Goal: Transaction & Acquisition: Purchase product/service

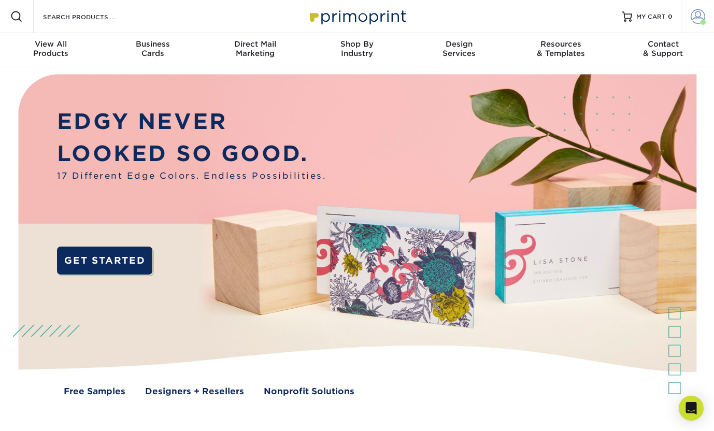
click at [704, 21] on span at bounding box center [703, 22] width 5 height 5
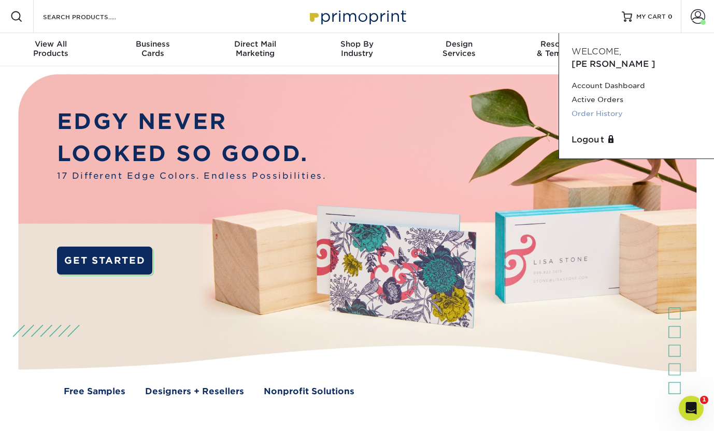
click at [602, 107] on link "Order History" at bounding box center [637, 114] width 130 height 14
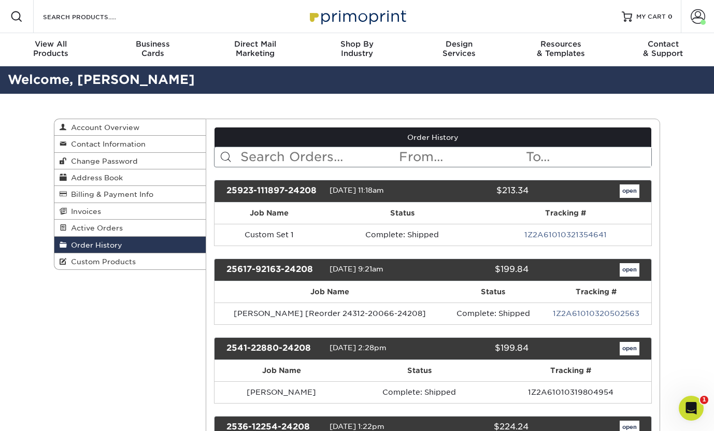
click at [285, 154] on input "text" at bounding box center [318, 157] width 159 height 20
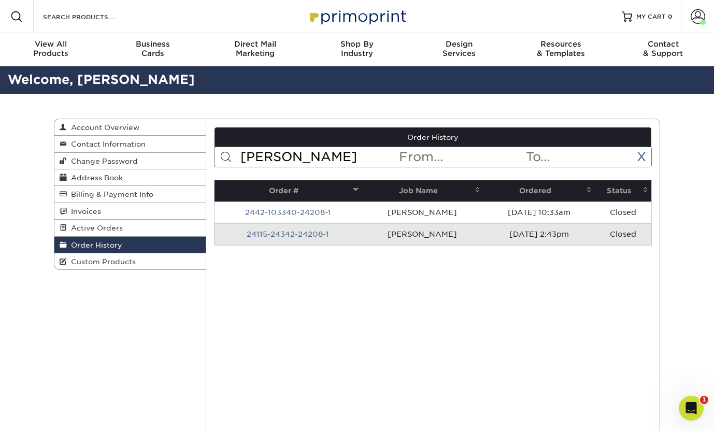
type input "Wyatt"
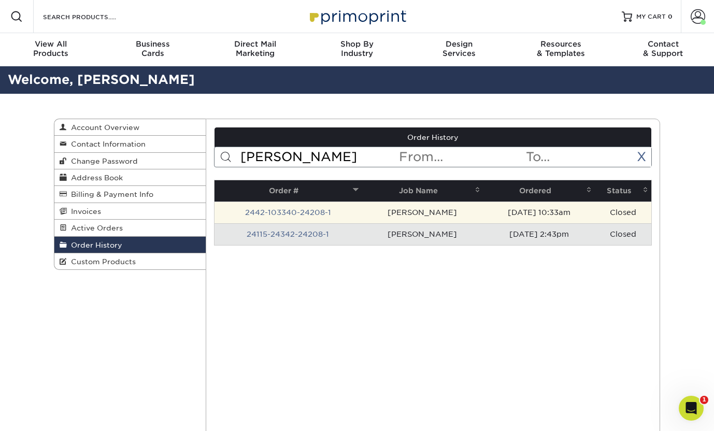
drag, startPoint x: 285, startPoint y: 154, endPoint x: 408, endPoint y: 221, distance: 140.0
click at [408, 221] on td "Wyatt Adcock" at bounding box center [423, 213] width 122 height 22
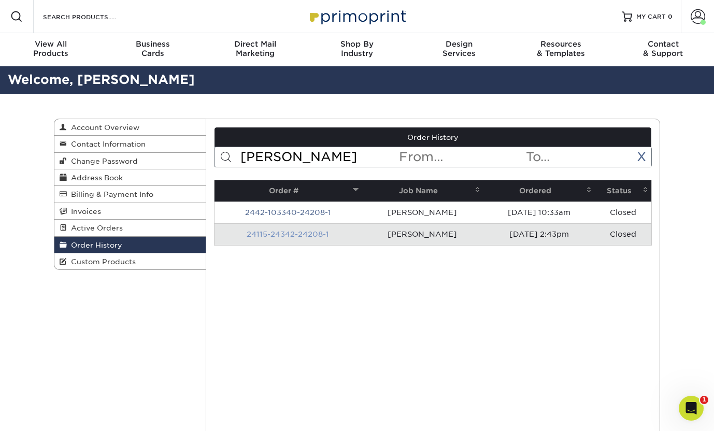
click at [301, 233] on link "24115-24342-24208-1" at bounding box center [288, 234] width 82 height 8
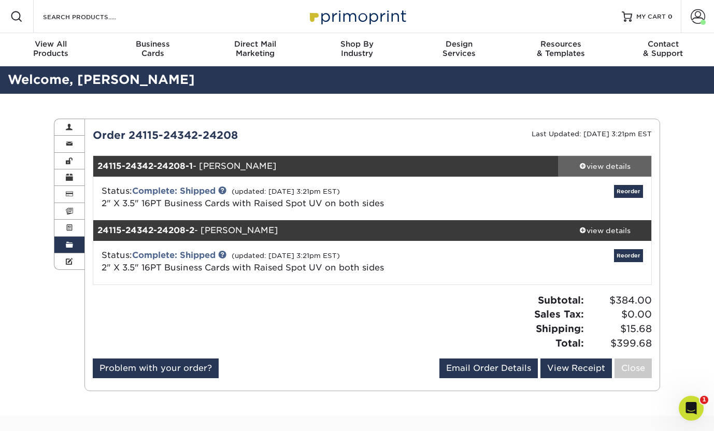
click at [597, 170] on div "view details" at bounding box center [604, 166] width 93 height 10
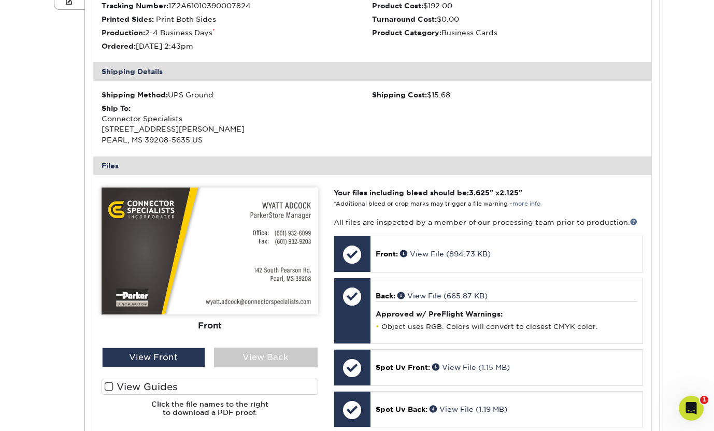
scroll to position [330, 0]
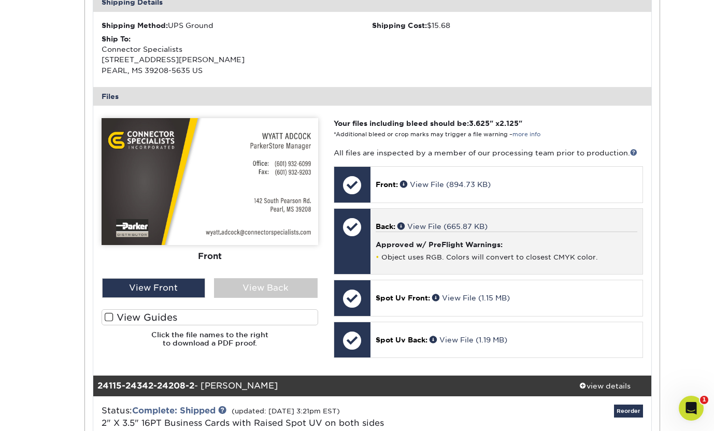
click at [416, 232] on div "Approved w/ PreFlight Warnings: Object uses RGB. Colors will convert to closest…" at bounding box center [507, 247] width 262 height 30
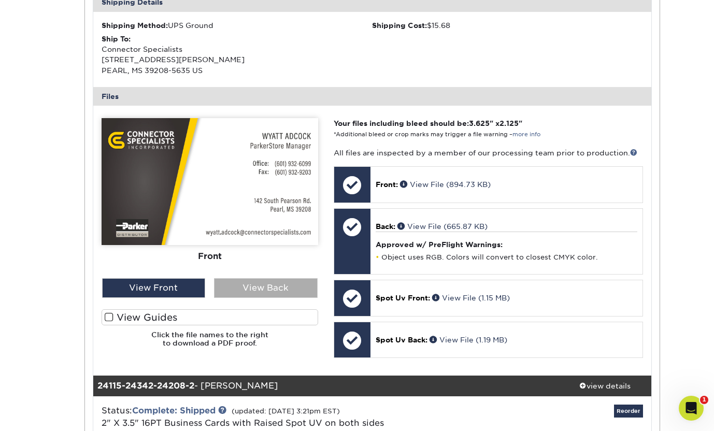
click at [261, 284] on div "View Back" at bounding box center [266, 288] width 104 height 20
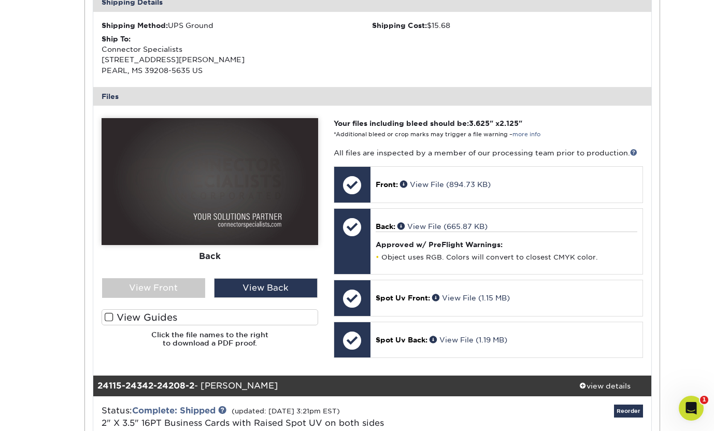
click at [160, 309] on label "View Guides" at bounding box center [210, 317] width 217 height 16
click at [0, 0] on input "View Guides" at bounding box center [0, 0] width 0 height 0
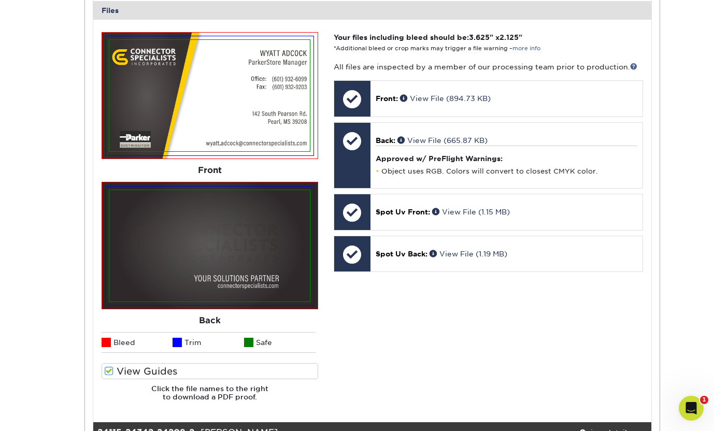
scroll to position [499, 0]
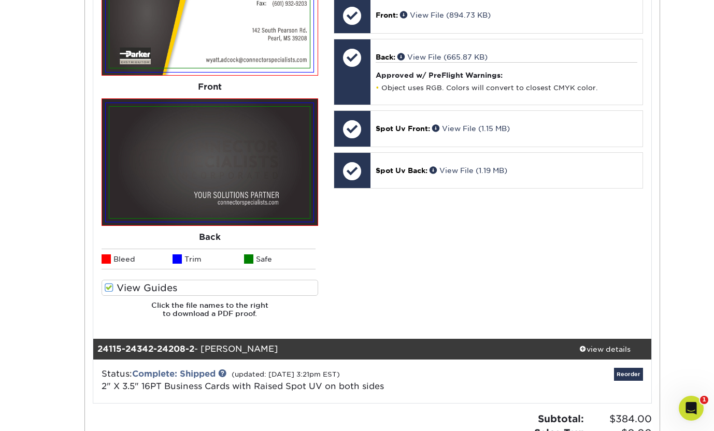
click at [143, 283] on label "View Guides" at bounding box center [210, 288] width 217 height 16
click at [0, 0] on input "View Guides" at bounding box center [0, 0] width 0 height 0
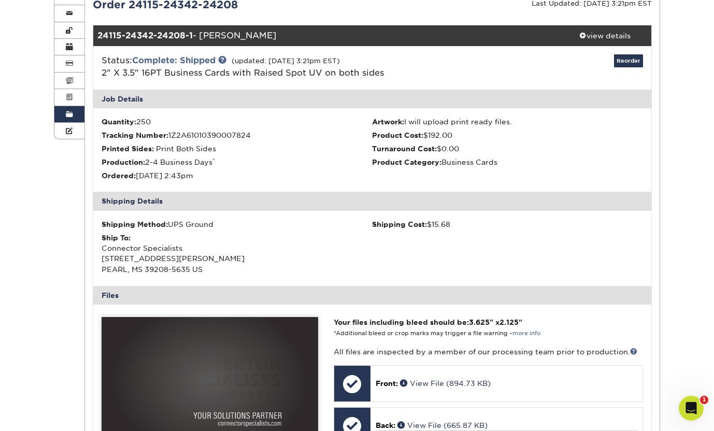
scroll to position [43, 0]
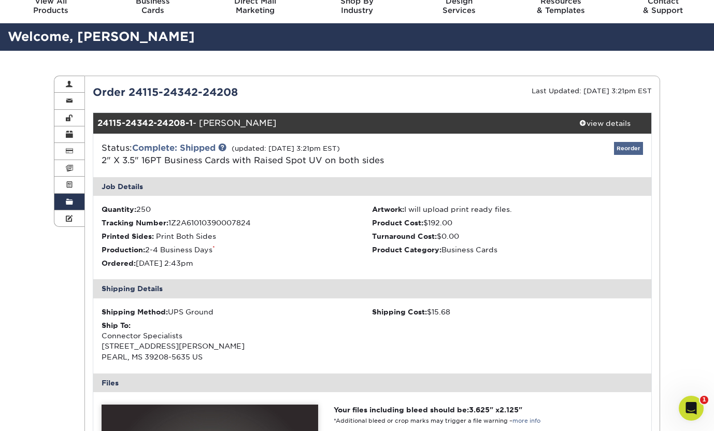
click at [623, 147] on link "Reorder" at bounding box center [628, 148] width 29 height 13
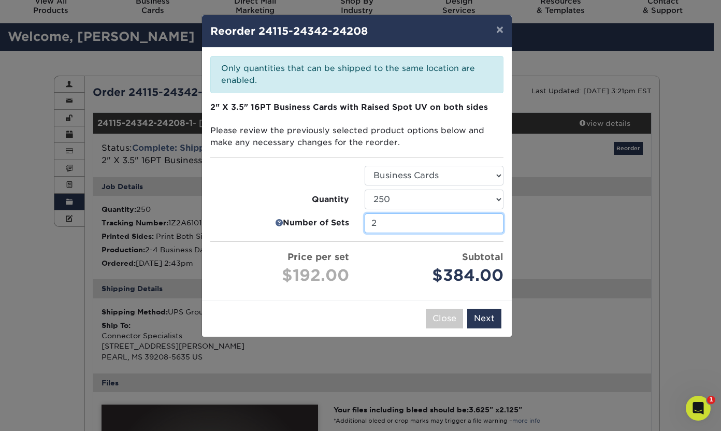
click at [399, 223] on input "2" at bounding box center [434, 223] width 139 height 20
type input "1"
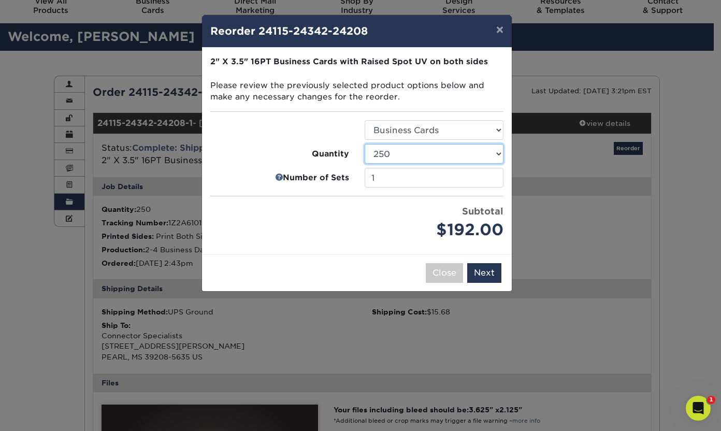
select select "8a3a0fd1-38ae-49a0-8736-3fedadc3dc93"
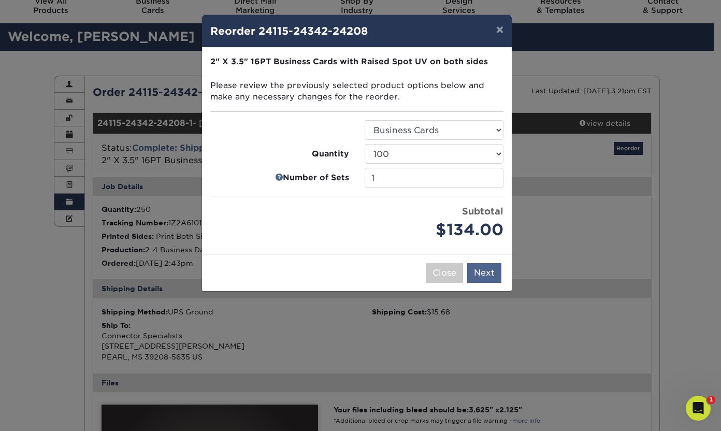
click at [496, 270] on button "Next" at bounding box center [484, 273] width 34 height 20
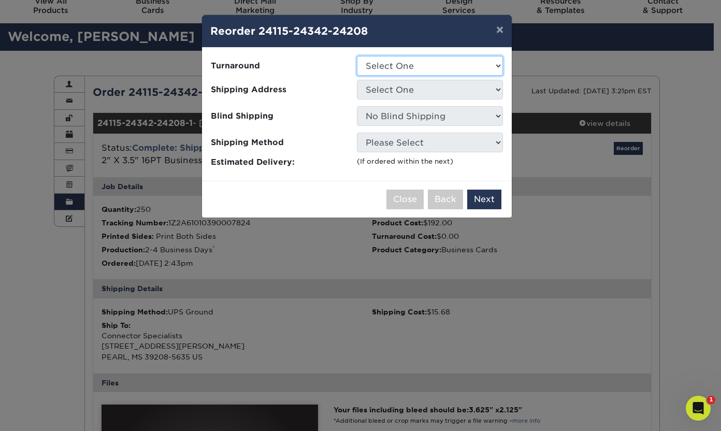
select select "12d91d05-61a1-4504-afdb-b97bee222991"
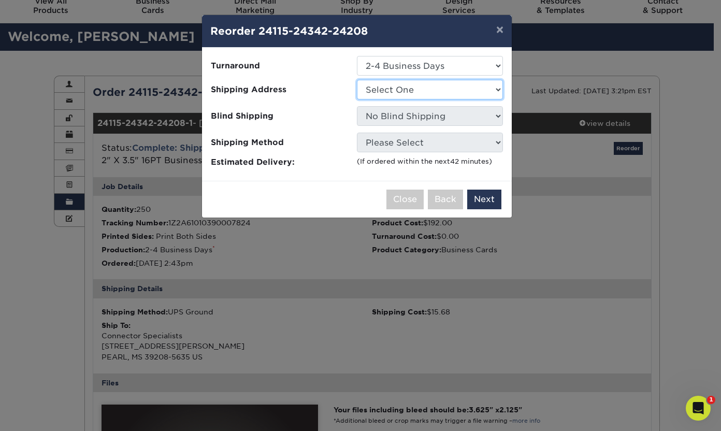
select select "251211"
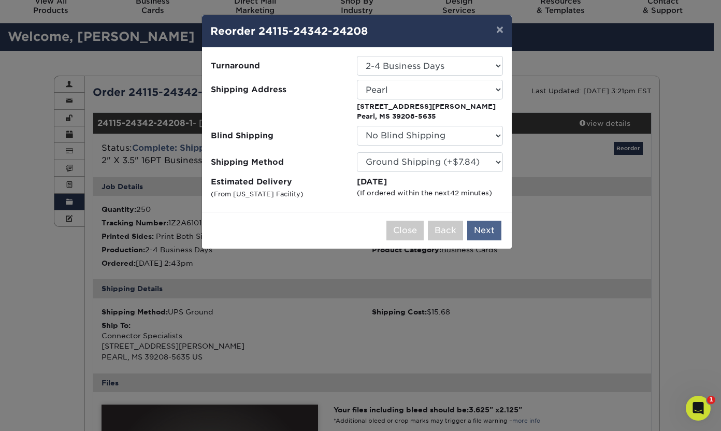
click at [483, 227] on button "Next" at bounding box center [484, 231] width 34 height 20
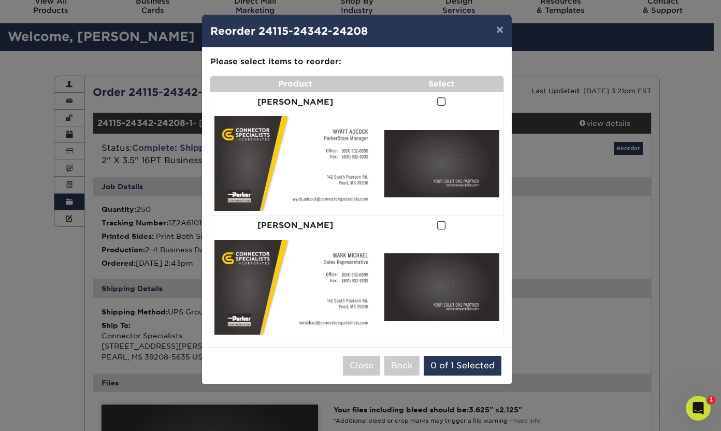
click at [437, 99] on span at bounding box center [441, 102] width 9 height 10
click at [0, 0] on input "checkbox" at bounding box center [0, 0] width 0 height 0
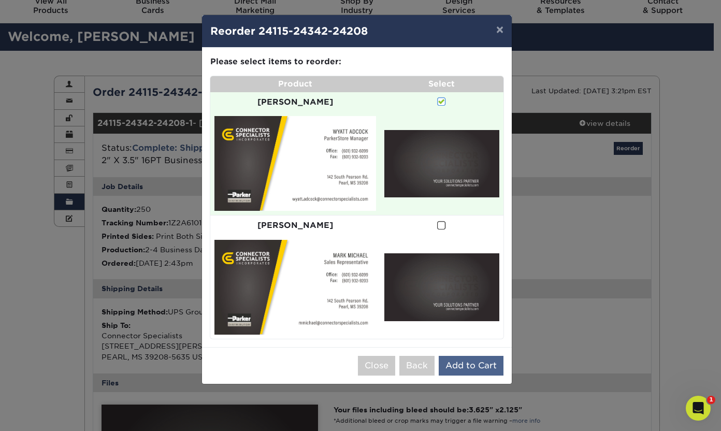
click at [487, 356] on button "Add to Cart" at bounding box center [471, 366] width 65 height 20
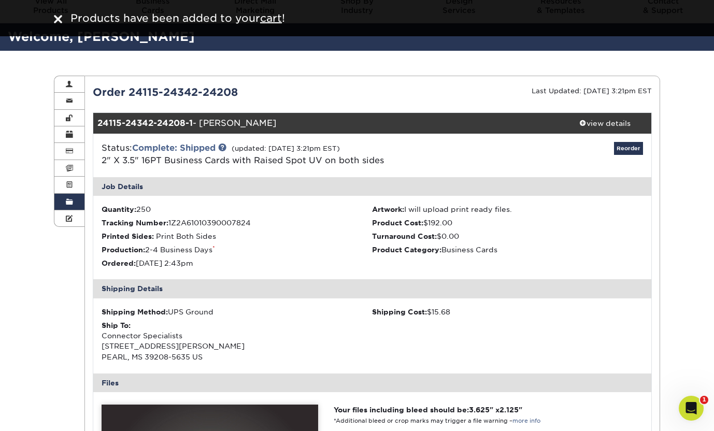
scroll to position [0, 0]
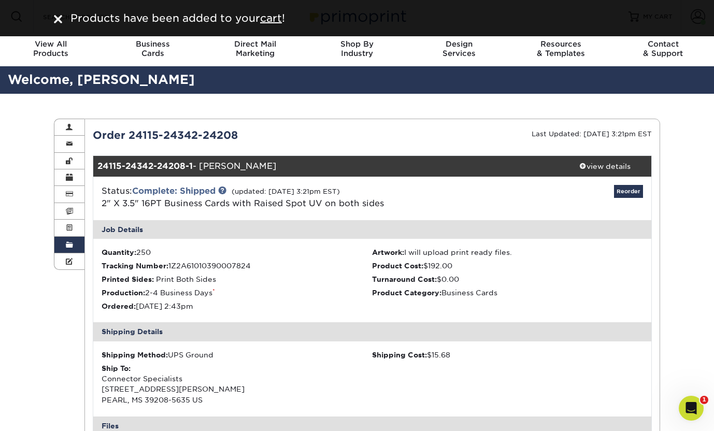
click at [59, 11] on div at bounding box center [58, 18] width 8 height 16
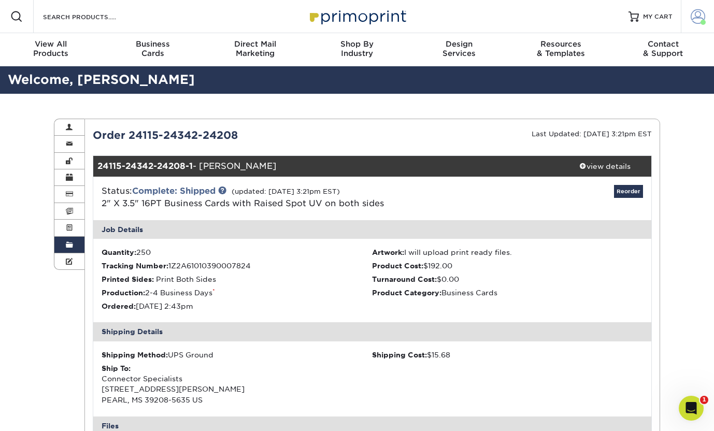
click at [695, 17] on span at bounding box center [698, 16] width 15 height 15
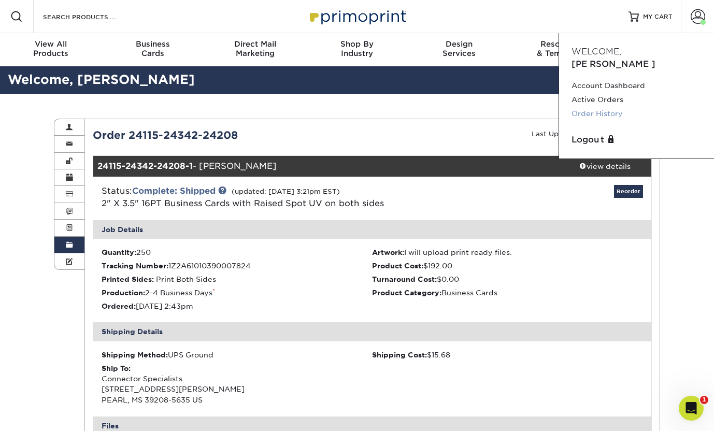
click at [612, 107] on link "Order History" at bounding box center [637, 114] width 130 height 14
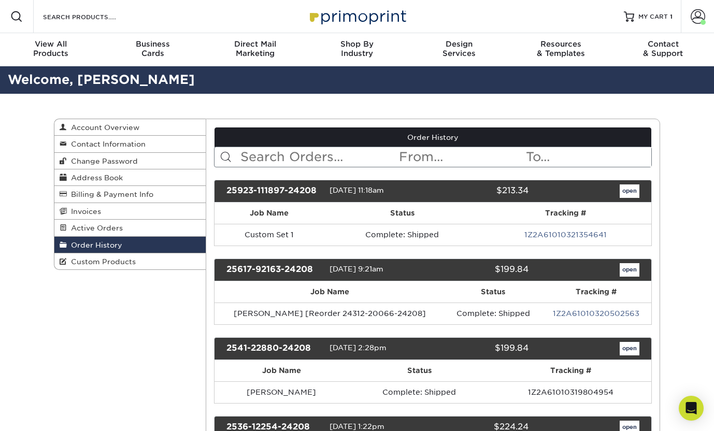
click at [257, 159] on input "text" at bounding box center [318, 157] width 159 height 20
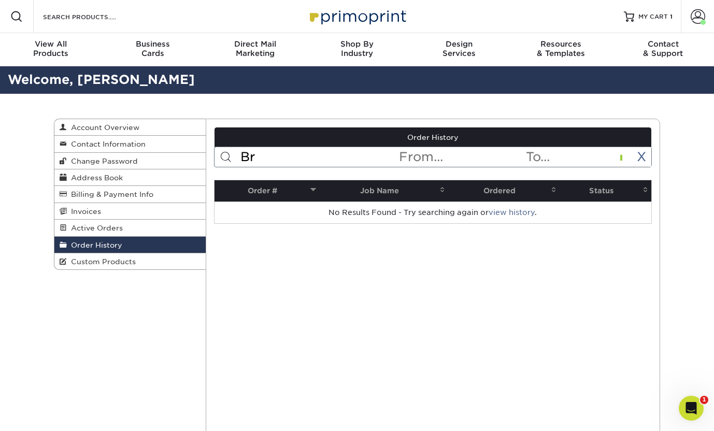
type input "B"
type input "t"
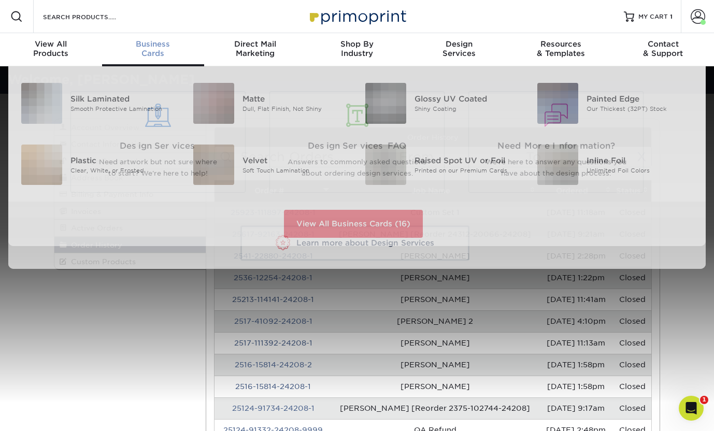
click at [139, 51] on div "Business Cards" at bounding box center [153, 48] width 102 height 19
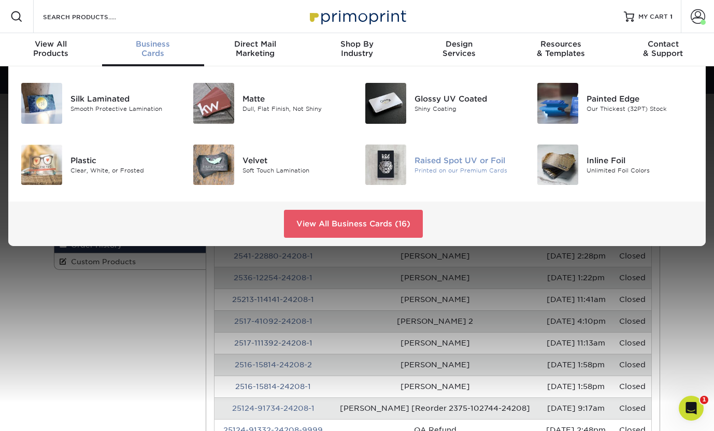
click at [458, 167] on div "Printed on our Premium Cards" at bounding box center [468, 170] width 107 height 9
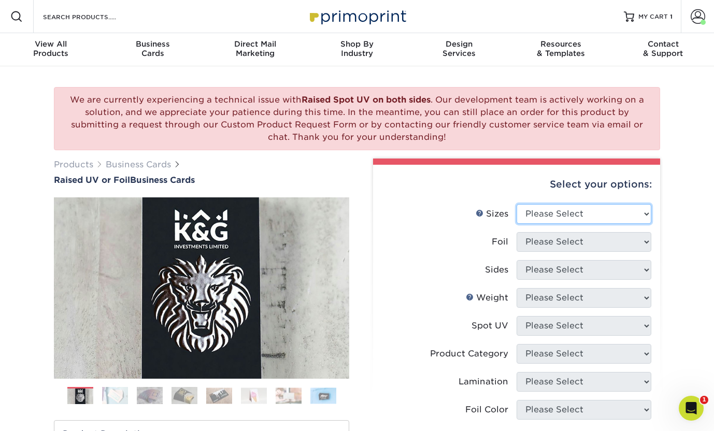
select select "2.00x3.50"
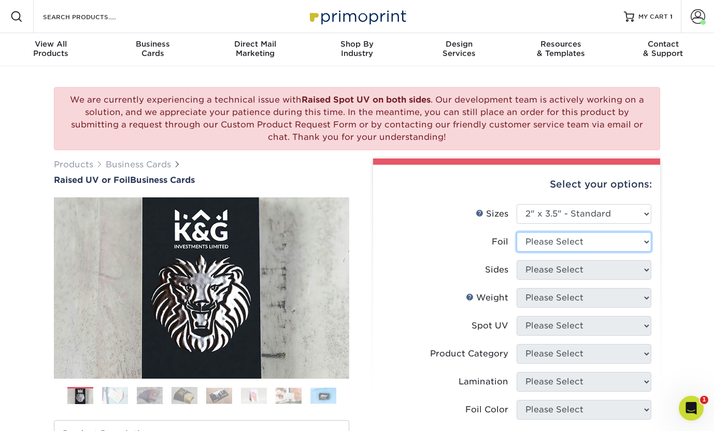
select select "0"
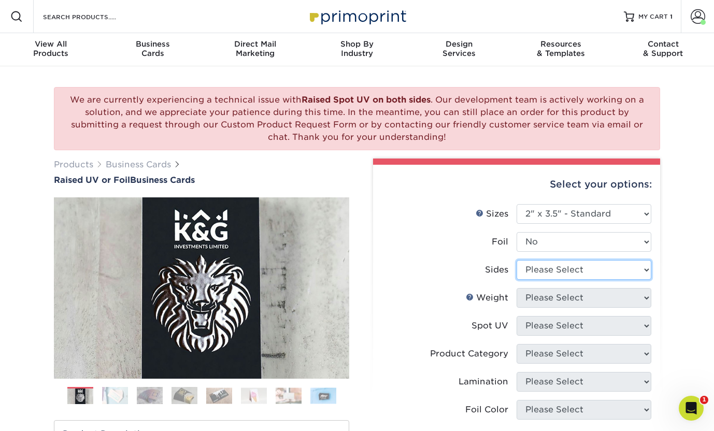
select select "13abbda7-1d64-4f25-8bb2-c179b224825d"
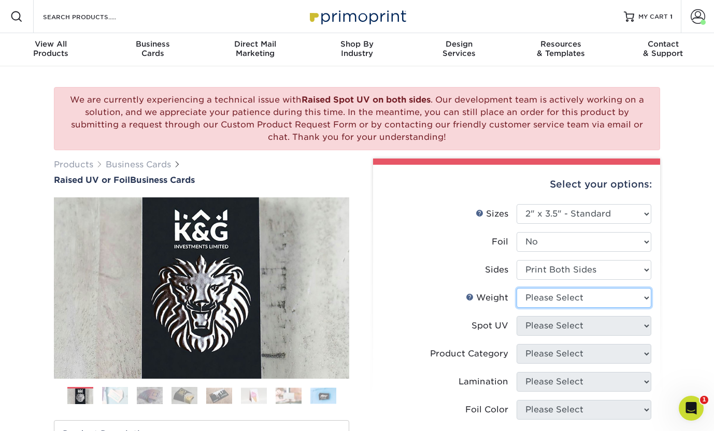
select select "16PT"
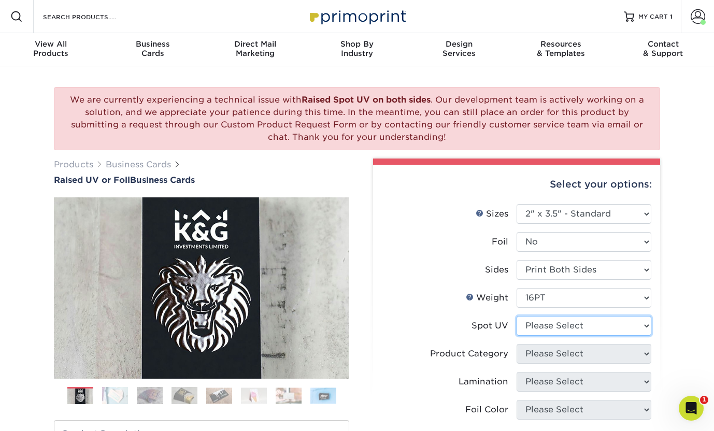
drag, startPoint x: 540, startPoint y: 329, endPoint x: 427, endPoint y: 301, distance: 115.7
click at [427, 301] on ul "Sizes Help Sizes Please Select 2" x 3.5" - Standard Foil" at bounding box center [516, 372] width 270 height 336
click at [688, 409] on icon "Open Intercom Messenger" at bounding box center [689, 406] width 17 height 17
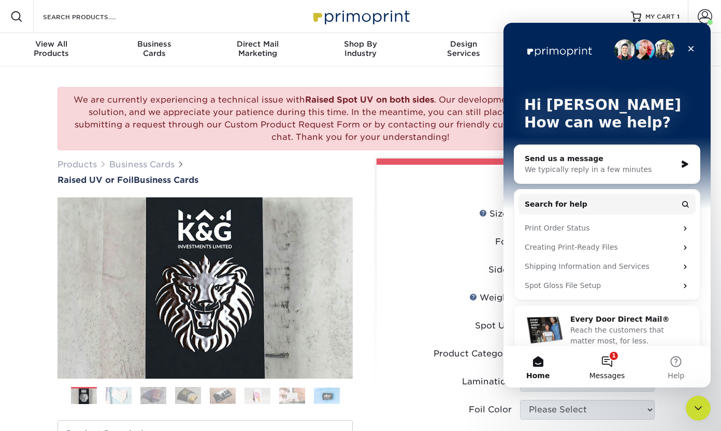
click at [604, 374] on span "Messages" at bounding box center [608, 375] width 36 height 7
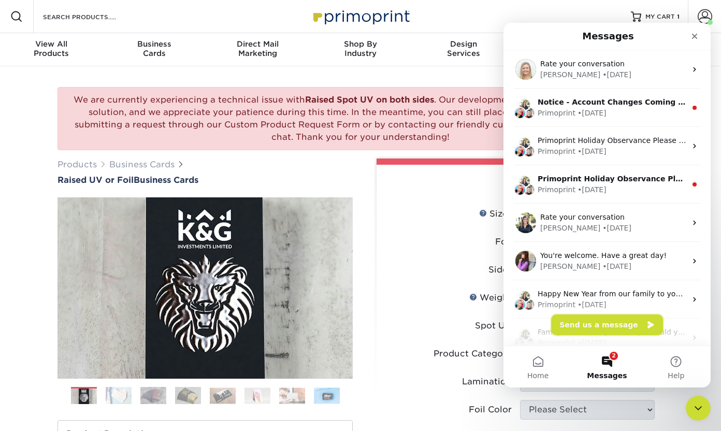
click at [620, 323] on button "Send us a message" at bounding box center [607, 325] width 112 height 21
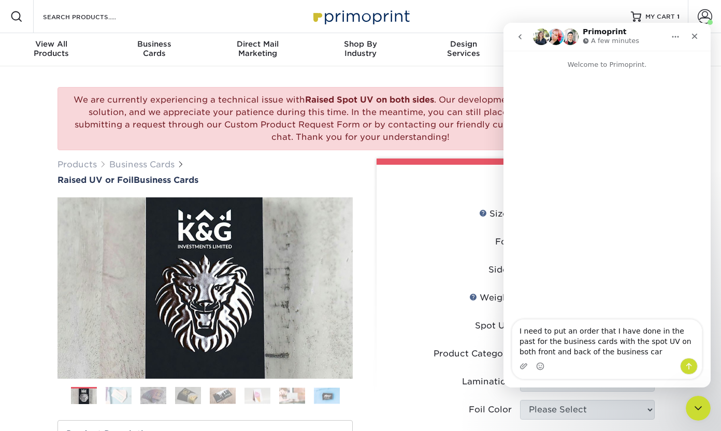
type textarea "I need to put an order that I have done in the past for the business cards with…"
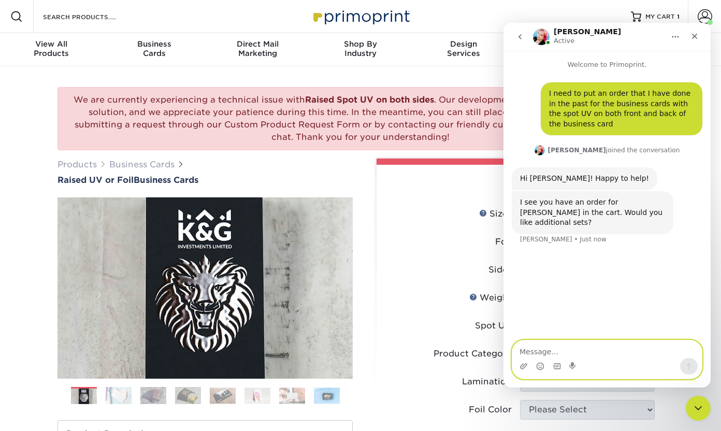
click at [534, 348] on textarea "Message…" at bounding box center [607, 349] width 190 height 18
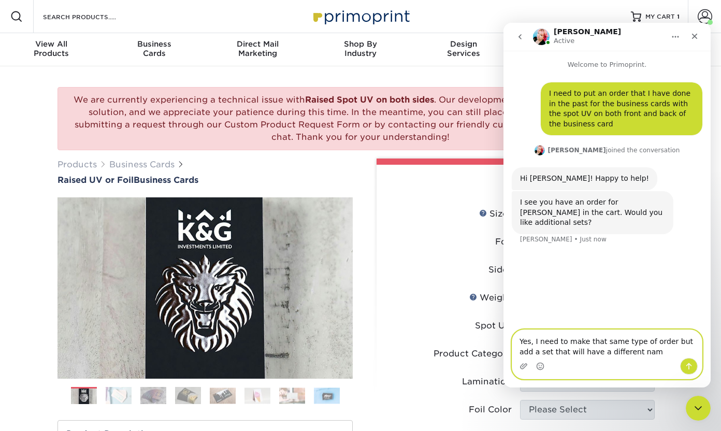
type textarea "Yes, I need to make that same type of order but add a set that will have a diff…"
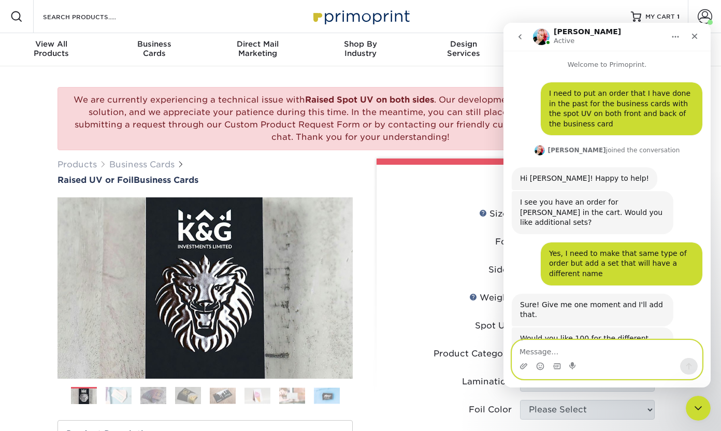
scroll to position [27, 0]
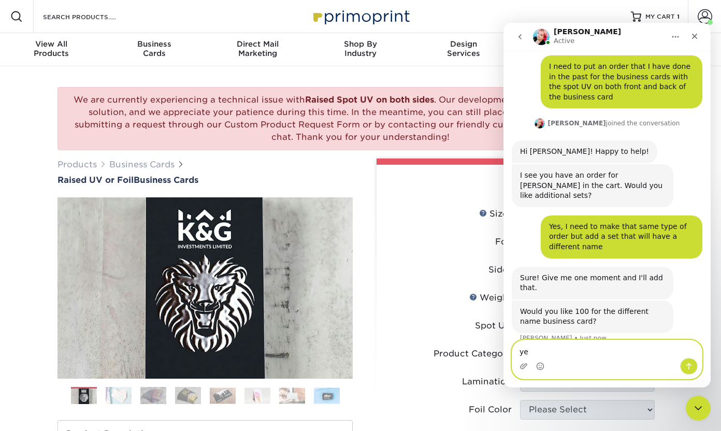
type textarea "yes"
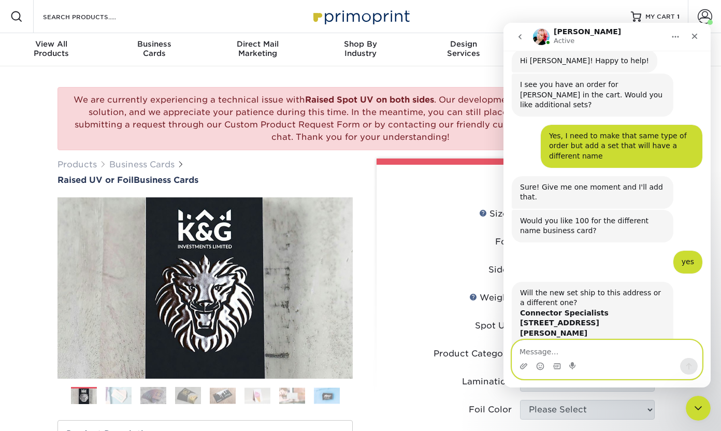
scroll to position [127, 0]
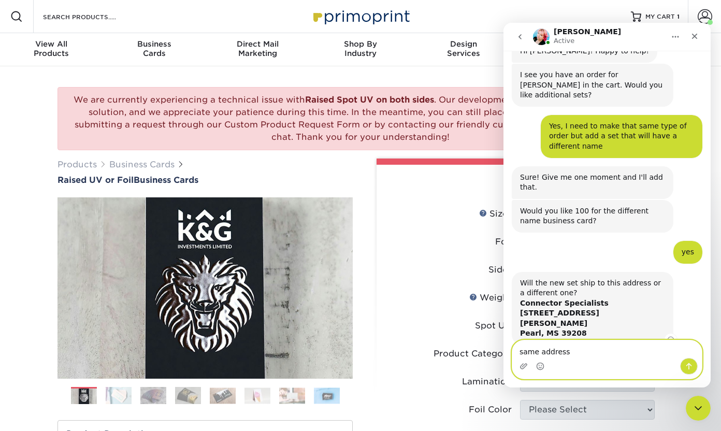
type textarea "same address"
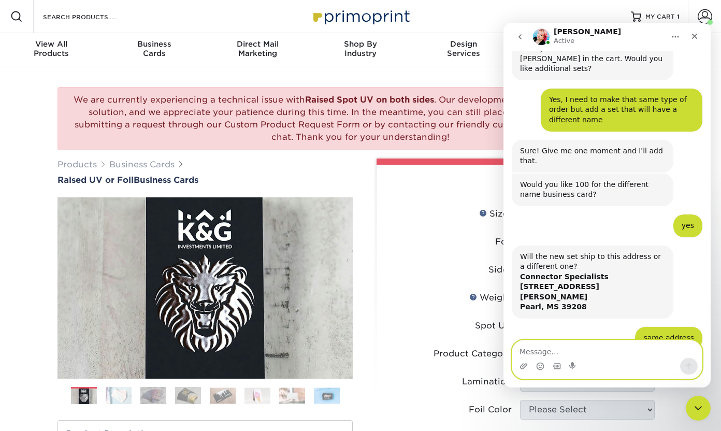
scroll to position [198, 0]
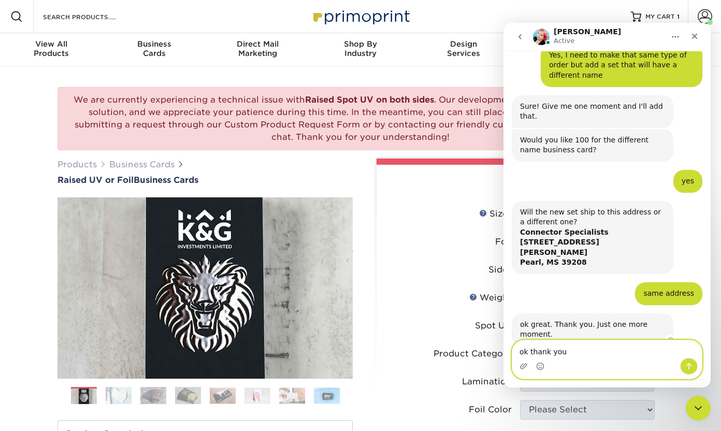
type textarea "ok thank you"
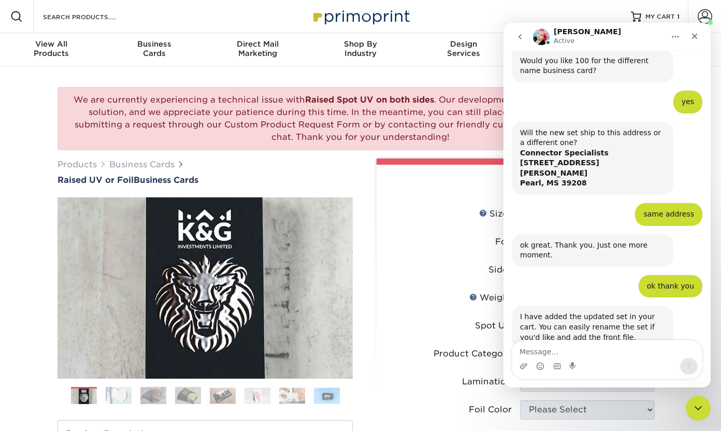
scroll to position [279, 0]
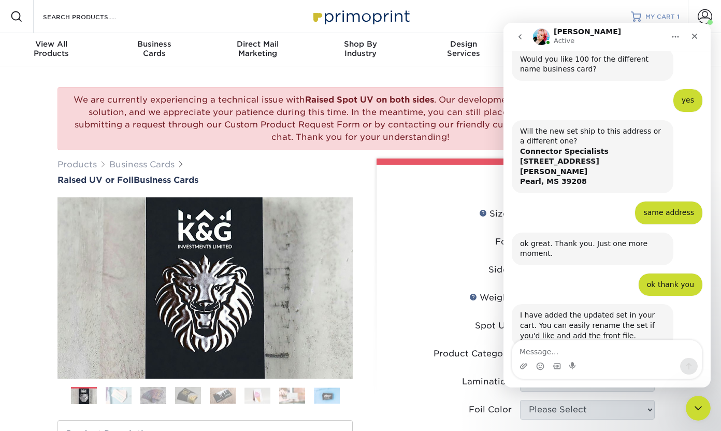
click at [659, 12] on link "MY CART 1" at bounding box center [655, 16] width 49 height 33
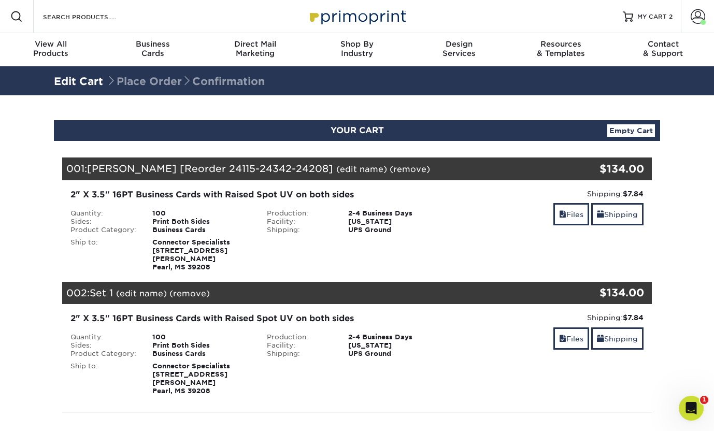
click at [144, 289] on link "(edit name)" at bounding box center [141, 294] width 51 height 10
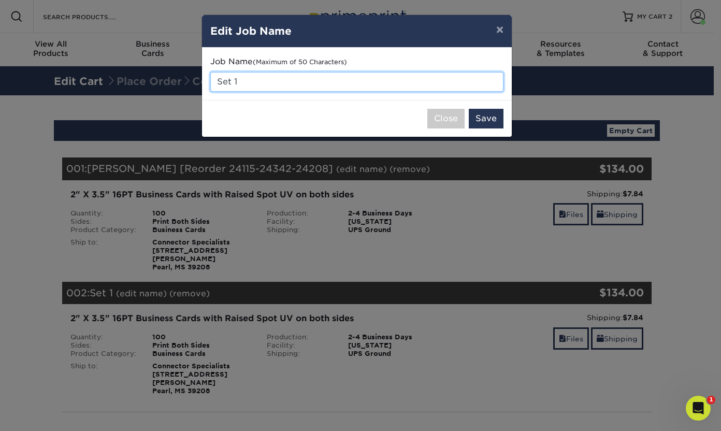
drag, startPoint x: 277, startPoint y: 72, endPoint x: 267, endPoint y: 76, distance: 10.2
click at [272, 74] on input "Set 1" at bounding box center [356, 82] width 293 height 20
drag, startPoint x: 267, startPoint y: 76, endPoint x: 212, endPoint y: 77, distance: 54.9
click at [212, 77] on input "Set 1" at bounding box center [356, 82] width 293 height 20
click at [309, 82] on input "Brian TharpSet 1" at bounding box center [356, 82] width 293 height 20
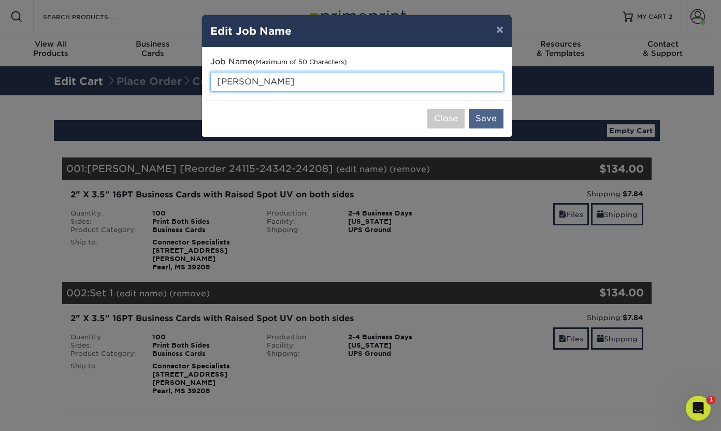
type input "[PERSON_NAME]"
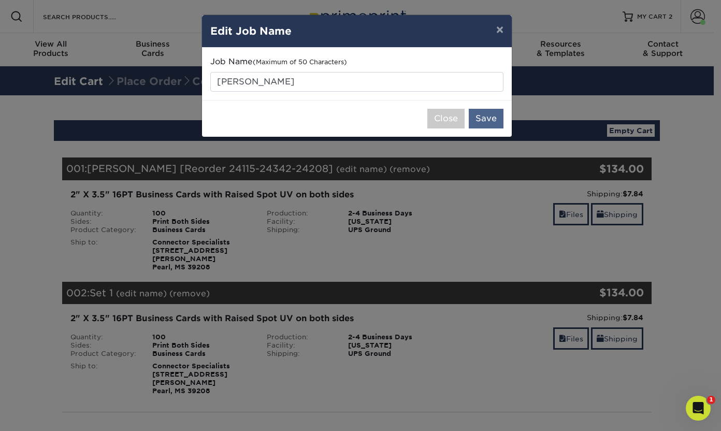
click at [483, 115] on button "Save" at bounding box center [486, 119] width 35 height 20
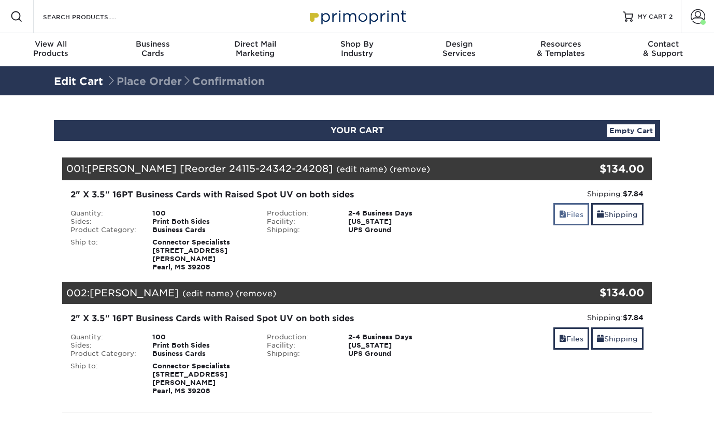
click at [569, 220] on link "Files" at bounding box center [571, 214] width 36 height 22
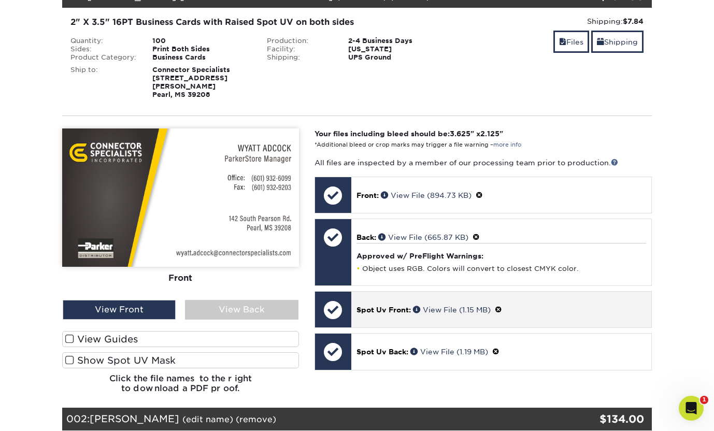
scroll to position [364, 0]
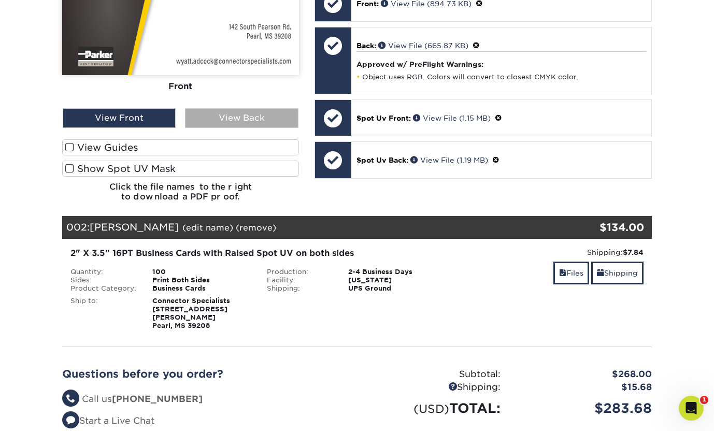
click at [225, 109] on div "View Back" at bounding box center [241, 118] width 113 height 20
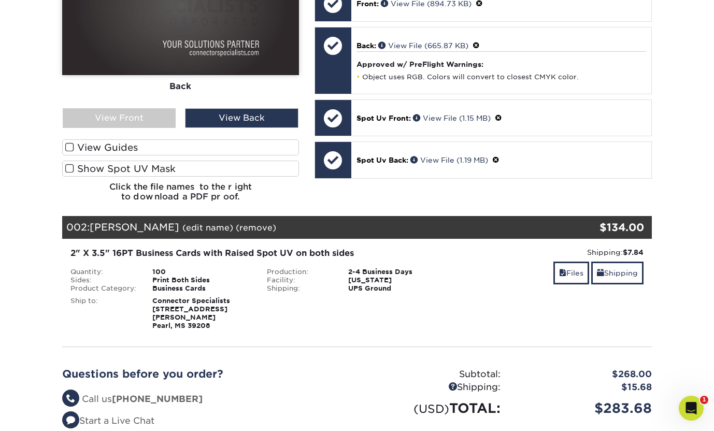
click at [147, 161] on label "Show Spot UV Mask" at bounding box center [180, 169] width 237 height 16
click at [0, 0] on input "Show Spot UV Mask" at bounding box center [0, 0] width 0 height 0
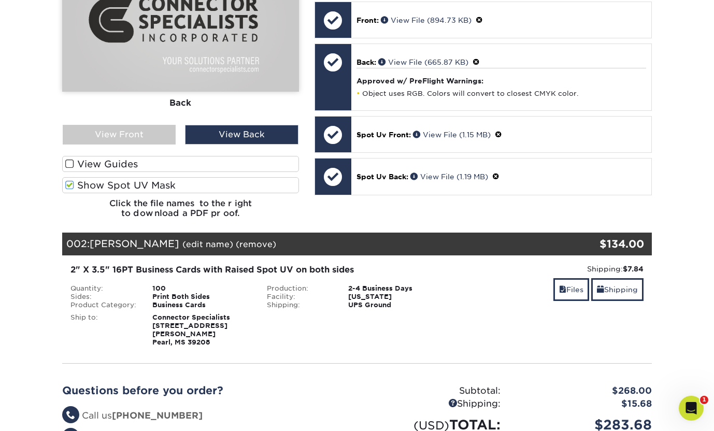
scroll to position [324, 0]
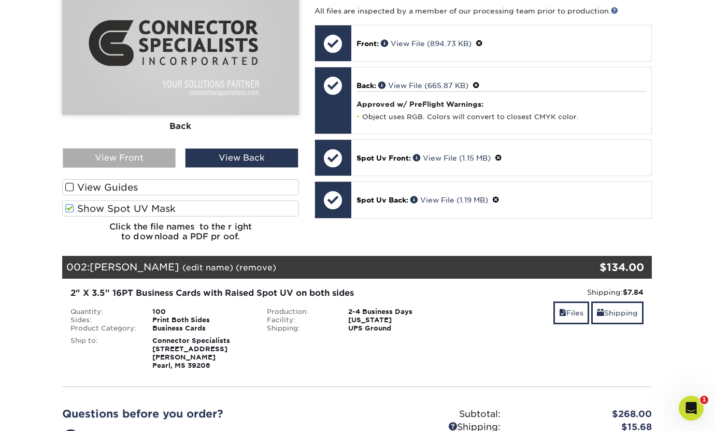
click at [117, 148] on div "View Front" at bounding box center [119, 158] width 113 height 20
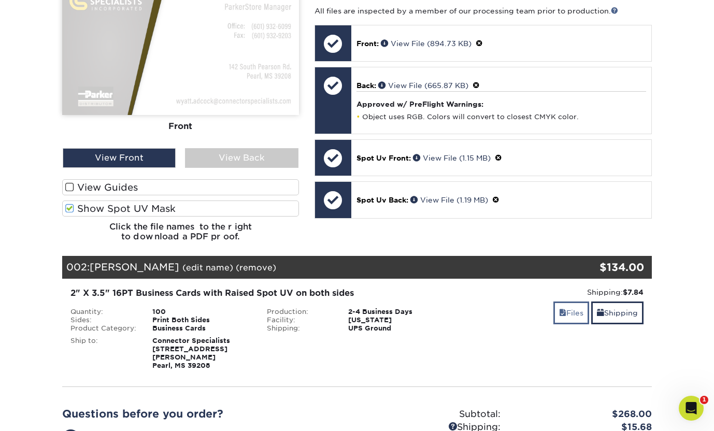
click at [569, 302] on link "Files" at bounding box center [571, 313] width 36 height 22
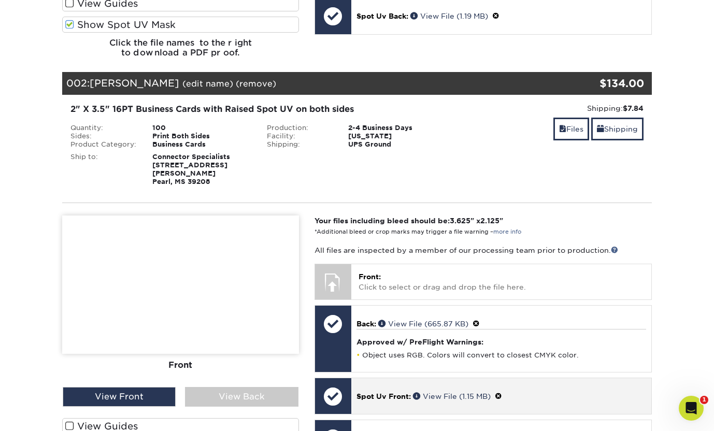
scroll to position [607, 0]
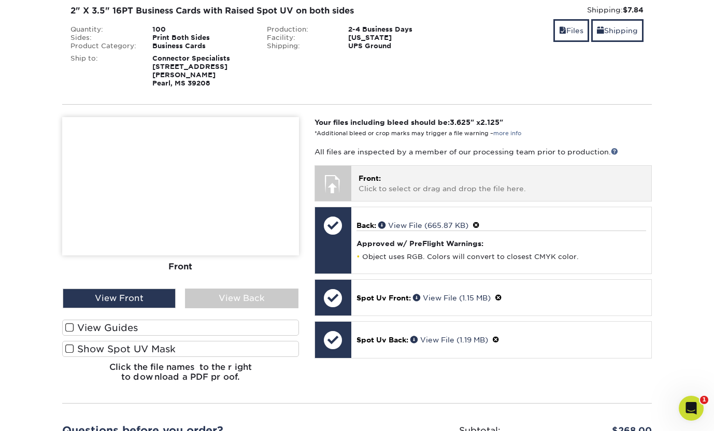
click at [387, 173] on p "Front: Click to select or drag and drop the file here." at bounding box center [502, 183] width 286 height 21
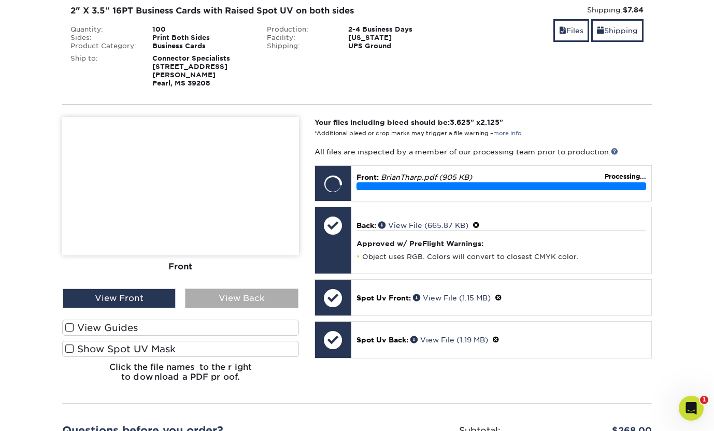
click at [239, 289] on div "View Back" at bounding box center [241, 299] width 113 height 20
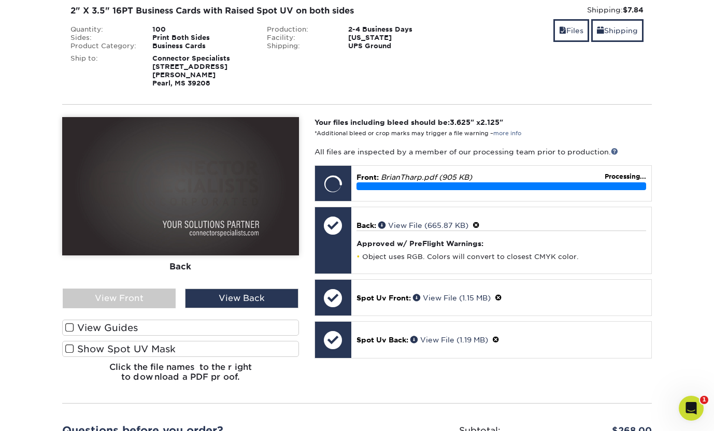
click at [196, 341] on label "Show Spot UV Mask" at bounding box center [180, 349] width 237 height 16
click at [0, 0] on input "Show Spot UV Mask" at bounding box center [0, 0] width 0 height 0
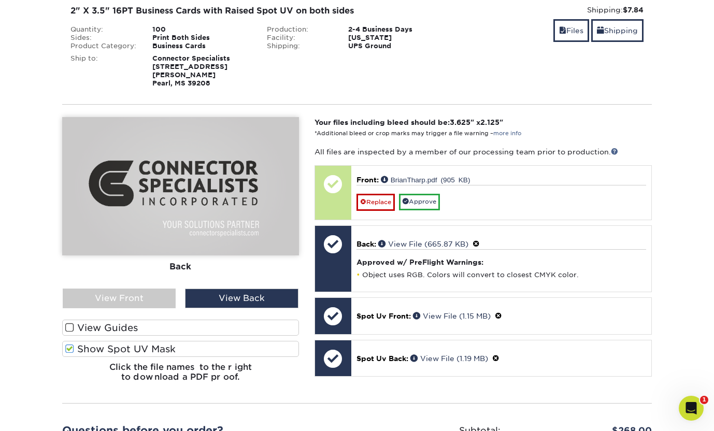
click at [196, 341] on label "Show Spot UV Mask" at bounding box center [180, 349] width 237 height 16
click at [0, 0] on input "Show Spot UV Mask" at bounding box center [0, 0] width 0 height 0
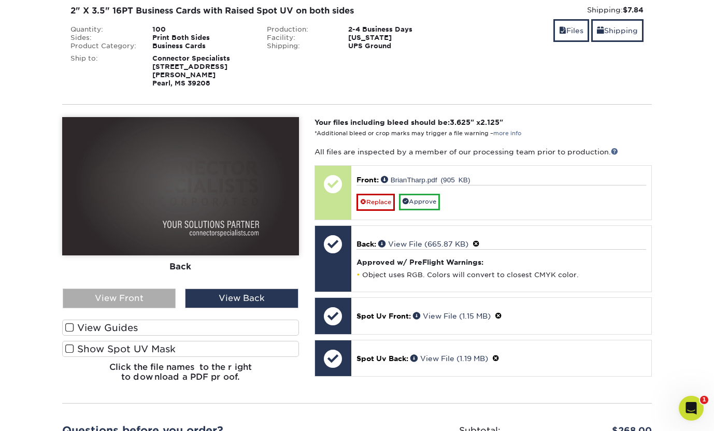
click at [124, 289] on div "View Front" at bounding box center [119, 299] width 113 height 20
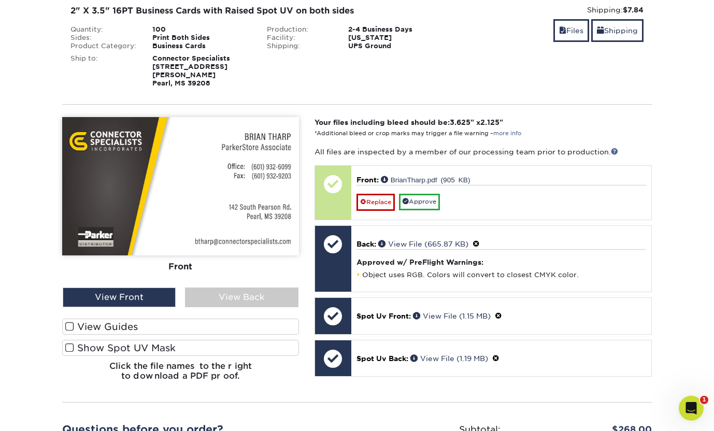
click at [126, 340] on label "Show Spot UV Mask" at bounding box center [180, 348] width 237 height 16
click at [0, 0] on input "Show Spot UV Mask" at bounding box center [0, 0] width 0 height 0
click at [126, 340] on label "Show Spot UV Mask" at bounding box center [180, 348] width 237 height 16
click at [0, 0] on input "Show Spot UV Mask" at bounding box center [0, 0] width 0 height 0
click at [126, 340] on label "Show Spot UV Mask" at bounding box center [180, 348] width 237 height 16
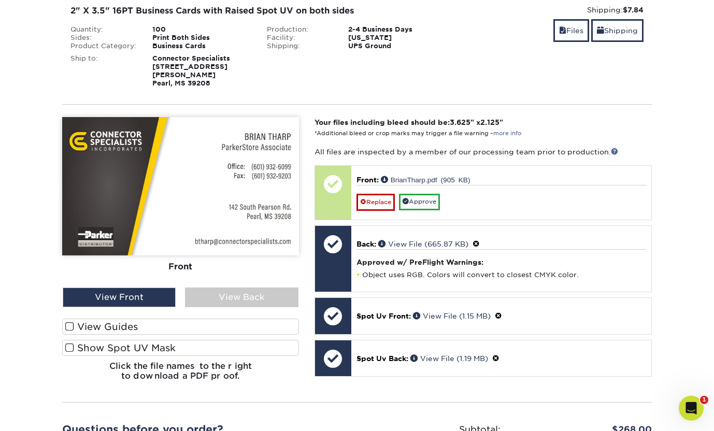
click at [0, 0] on input "Show Spot UV Mask" at bounding box center [0, 0] width 0 height 0
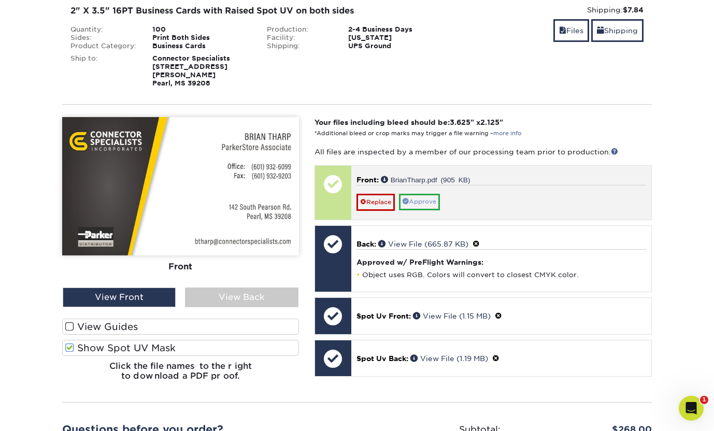
click at [431, 194] on link "Approve" at bounding box center [419, 202] width 41 height 16
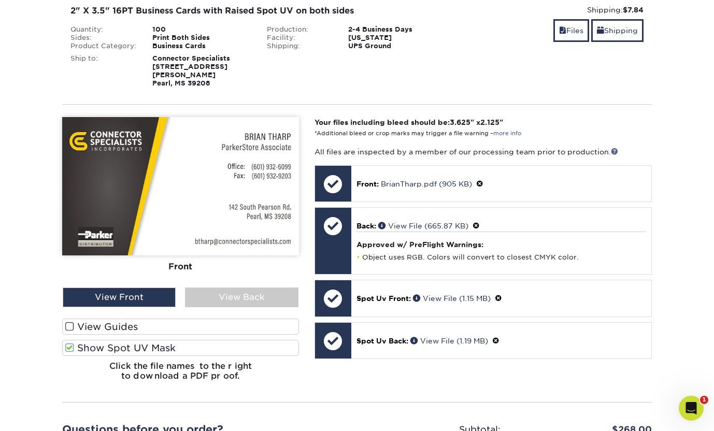
click at [129, 340] on label "Show Spot UV Mask" at bounding box center [180, 348] width 237 height 16
click at [0, 0] on input "Show Spot UV Mask" at bounding box center [0, 0] width 0 height 0
click at [127, 340] on label "Show Spot UV Mask" at bounding box center [180, 348] width 237 height 16
click at [0, 0] on input "Show Spot UV Mask" at bounding box center [0, 0] width 0 height 0
click at [216, 288] on div "View Back" at bounding box center [241, 298] width 113 height 20
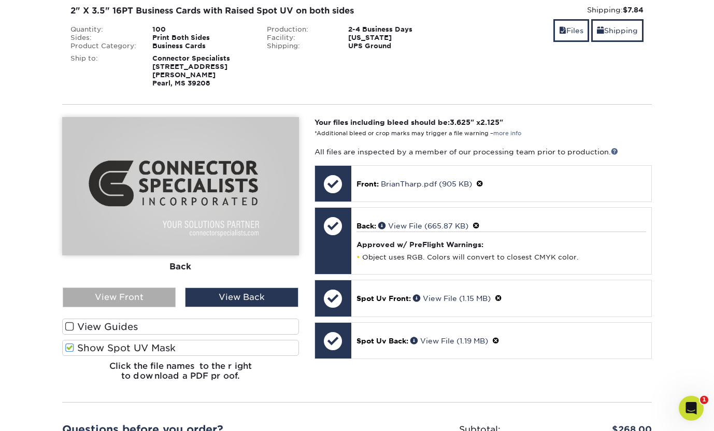
click at [143, 288] on div "View Front" at bounding box center [119, 298] width 113 height 20
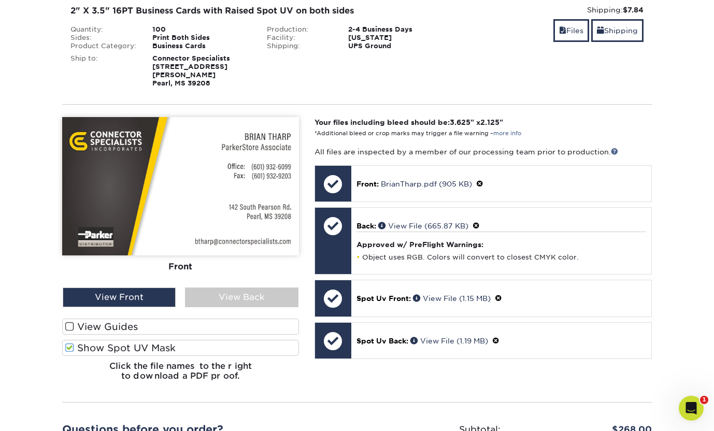
click at [151, 340] on label "Show Spot UV Mask" at bounding box center [180, 348] width 237 height 16
click at [0, 0] on input "Show Spot UV Mask" at bounding box center [0, 0] width 0 height 0
click at [690, 409] on icon "Open Intercom Messenger" at bounding box center [689, 406] width 17 height 17
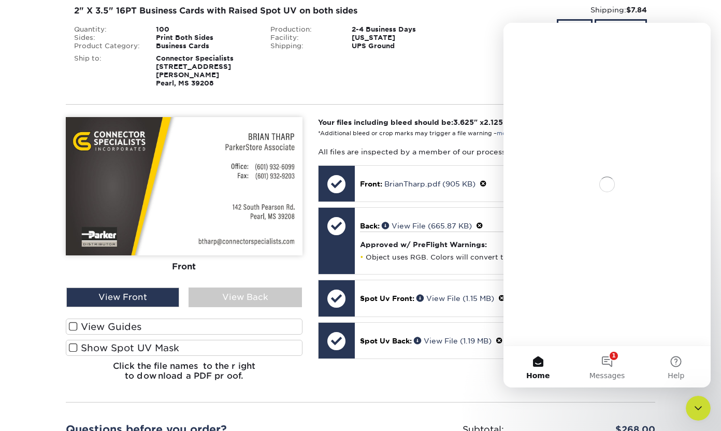
scroll to position [0, 0]
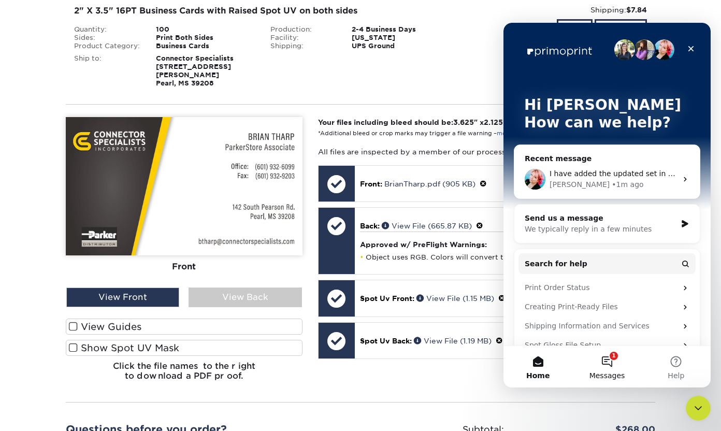
click at [616, 366] on button "1 Messages" at bounding box center [607, 366] width 69 height 41
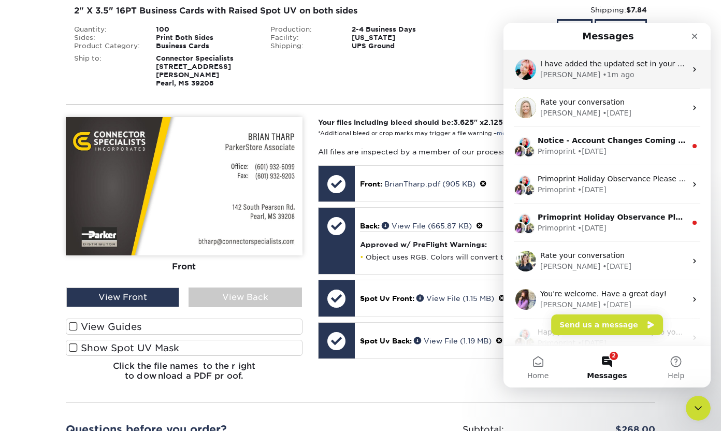
click at [613, 74] on div "Jenny • 1m ago" at bounding box center [613, 74] width 146 height 11
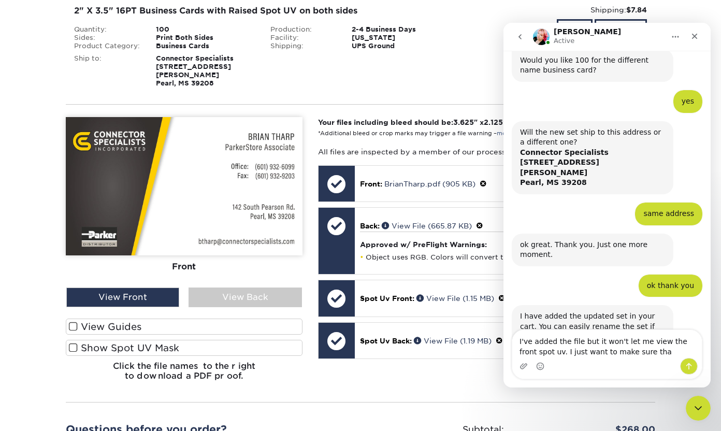
scroll to position [333, 0]
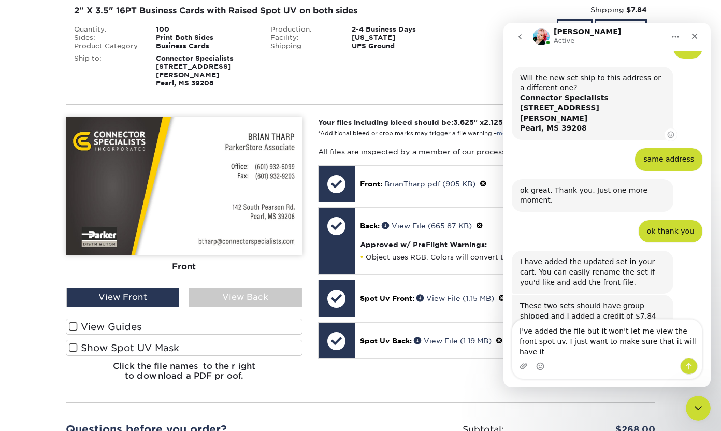
type textarea "I've added the file but it won't let me view the front spot uv. I just want to …"
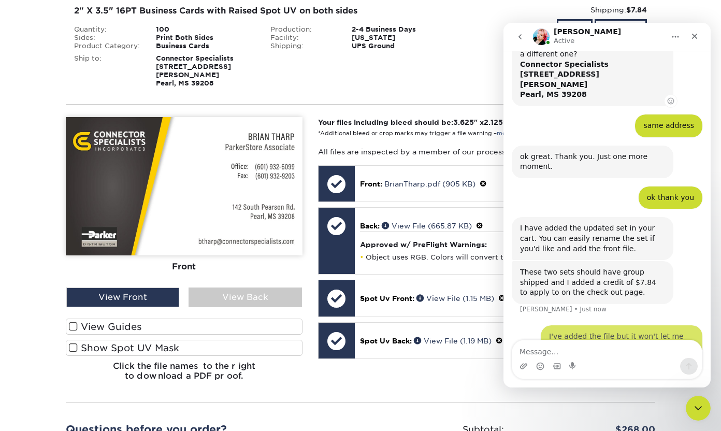
scroll to position [373, 0]
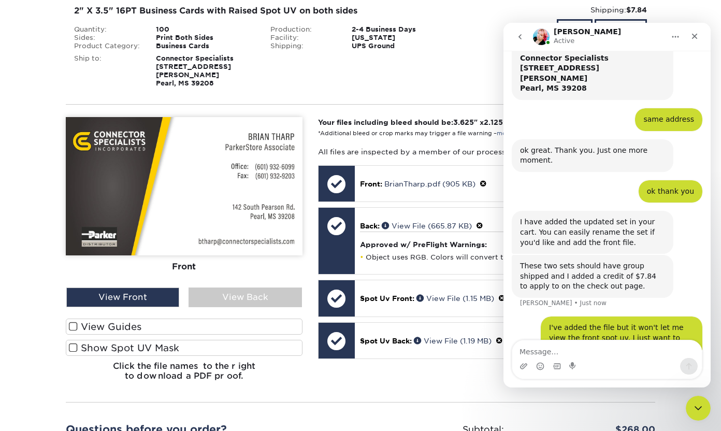
click at [123, 340] on label "Show Spot UV Mask" at bounding box center [184, 348] width 237 height 16
click at [0, 0] on input "Show Spot UV Mask" at bounding box center [0, 0] width 0 height 0
click at [123, 340] on label "Show Spot UV Mask" at bounding box center [184, 348] width 237 height 16
click at [0, 0] on input "Show Spot UV Mask" at bounding box center [0, 0] width 0 height 0
click at [263, 288] on div "View Back" at bounding box center [245, 298] width 113 height 20
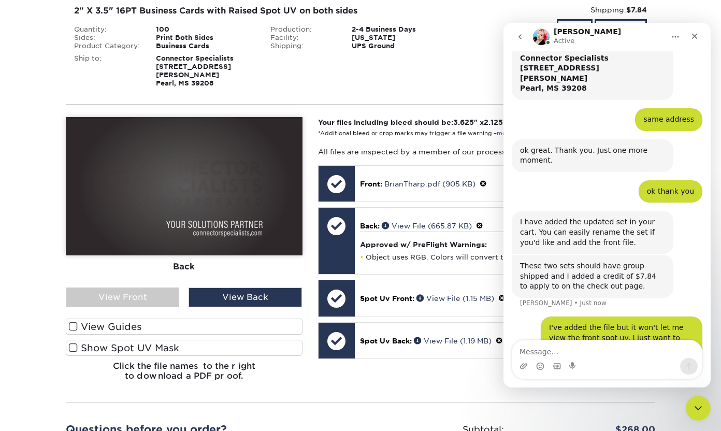
click at [203, 340] on label "Show Spot UV Mask" at bounding box center [184, 348] width 237 height 16
click at [0, 0] on input "Show Spot UV Mask" at bounding box center [0, 0] width 0 height 0
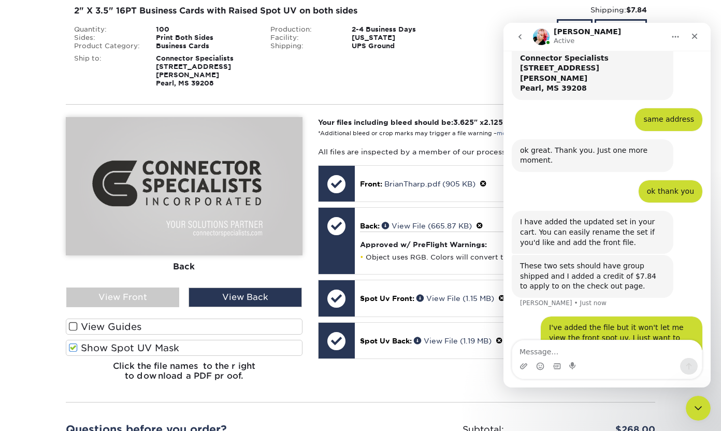
click at [203, 340] on label "Show Spot UV Mask" at bounding box center [184, 348] width 237 height 16
click at [0, 0] on input "Show Spot UV Mask" at bounding box center [0, 0] width 0 height 0
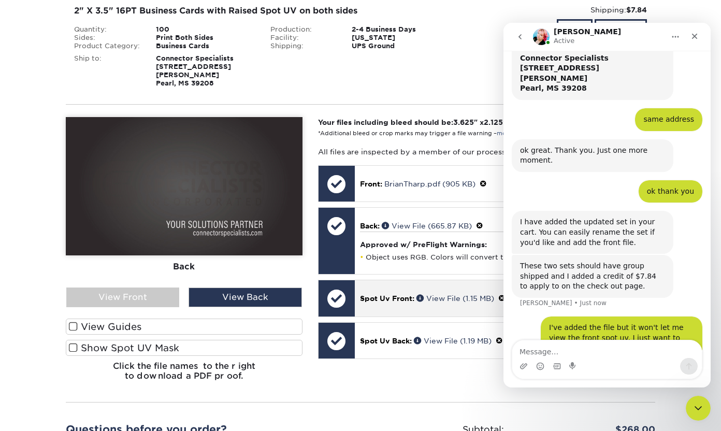
click at [397, 294] on span "Spot Uv Front:" at bounding box center [387, 298] width 54 height 8
click at [454, 294] on link "View File (1.15 MB)" at bounding box center [456, 298] width 78 height 8
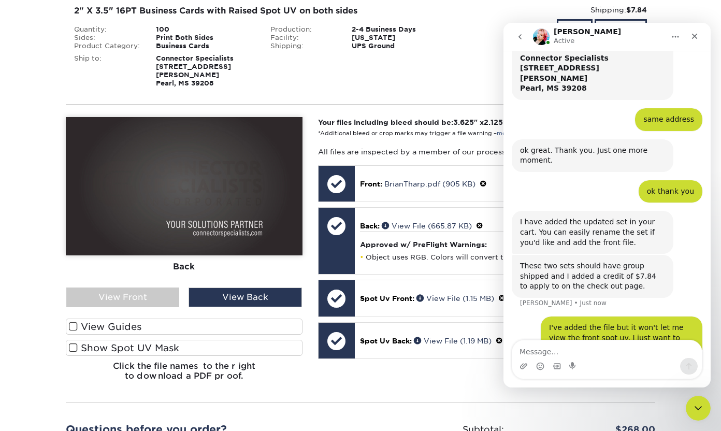
click at [96, 340] on label "Show Spot UV Mask" at bounding box center [184, 348] width 237 height 16
click at [0, 0] on input "Show Spot UV Mask" at bounding box center [0, 0] width 0 height 0
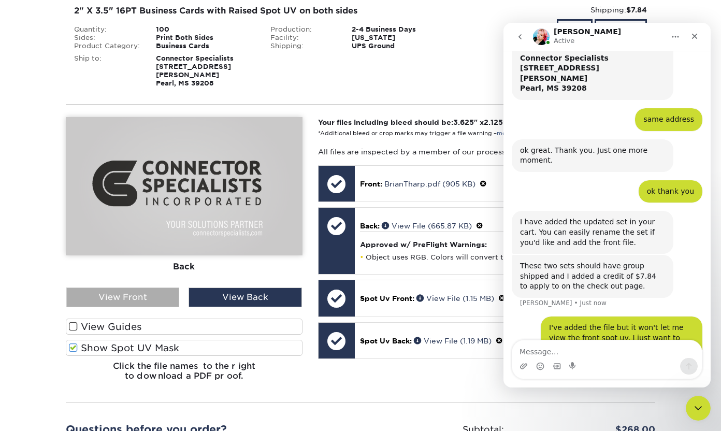
click at [115, 288] on div "View Front" at bounding box center [122, 298] width 113 height 20
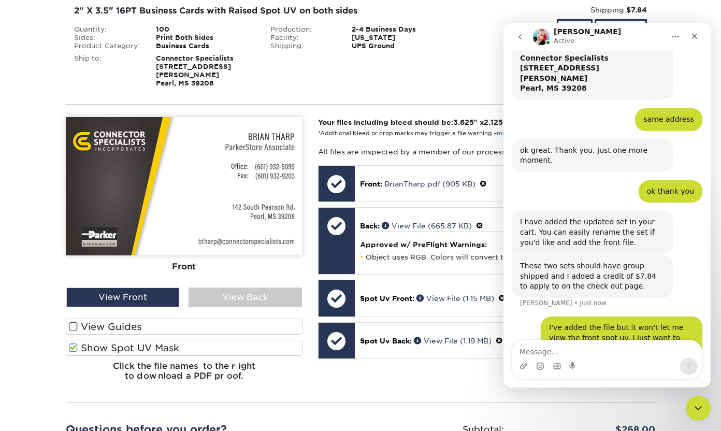
click at [140, 340] on label "Show Spot UV Mask" at bounding box center [184, 348] width 237 height 16
click at [0, 0] on input "Show Spot UV Mask" at bounding box center [0, 0] width 0 height 0
click at [138, 340] on label "Show Spot UV Mask" at bounding box center [184, 348] width 237 height 16
click at [0, 0] on input "Show Spot UV Mask" at bounding box center [0, 0] width 0 height 0
click at [148, 340] on label "Show Spot UV Mask" at bounding box center [184, 348] width 237 height 16
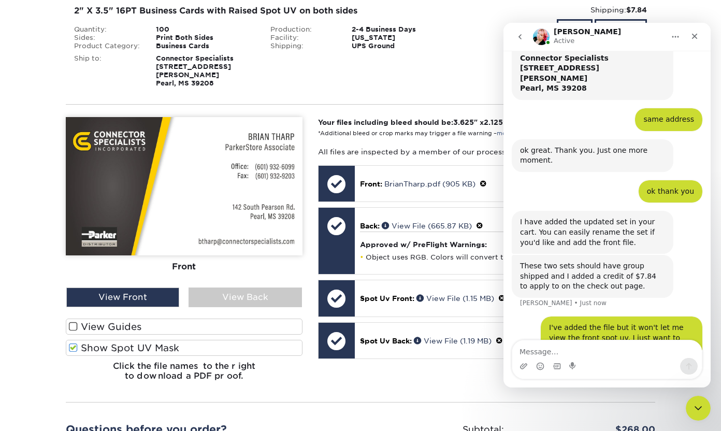
click at [0, 0] on input "Show Spot UV Mask" at bounding box center [0, 0] width 0 height 0
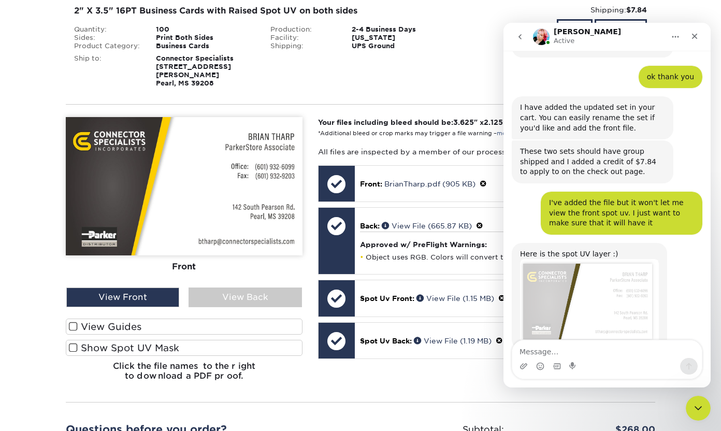
scroll to position [488, 0]
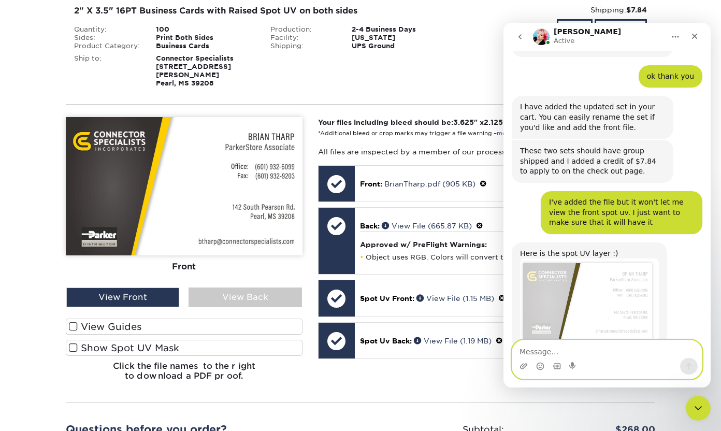
click at [604, 352] on textarea "Message…" at bounding box center [607, 349] width 190 height 18
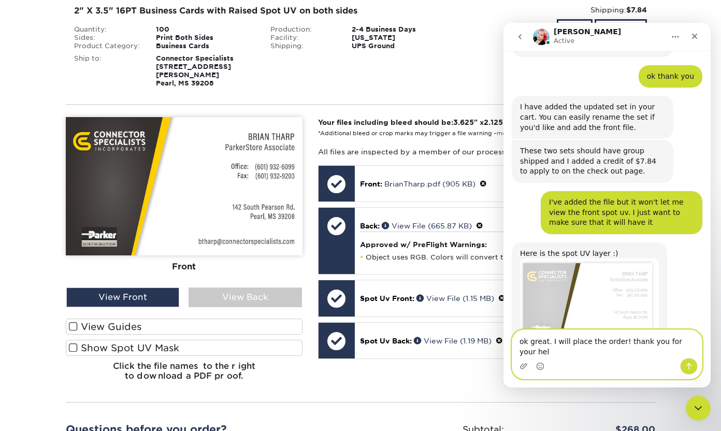
scroll to position [8, 0]
type textarea "ok great. I will place the order! thank you for your help"
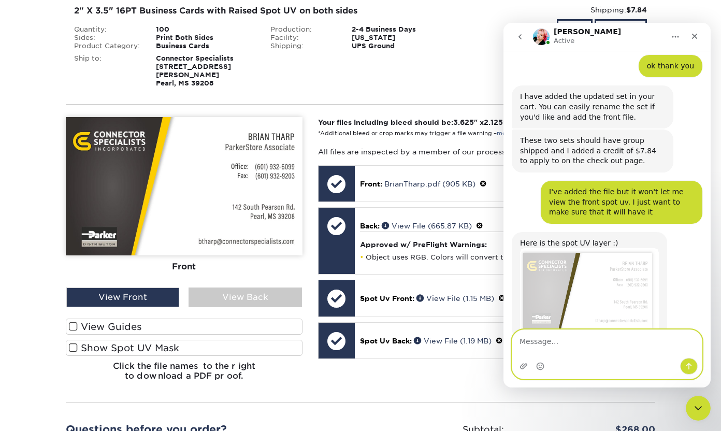
scroll to position [528, 0]
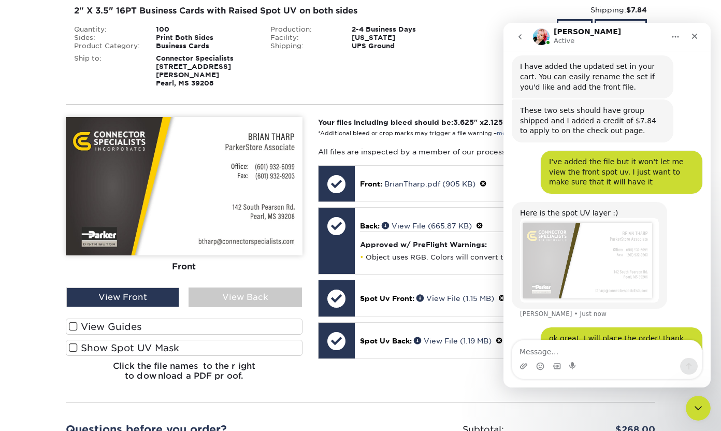
click at [302, 373] on div "Please Upload Your Files We accept: PDF , JPEG 1 or TIFF 1 files. Submitting AI…" at bounding box center [360, 253] width 605 height 281
click at [427, 42] on div "UPS Ground" at bounding box center [401, 46] width 115 height 8
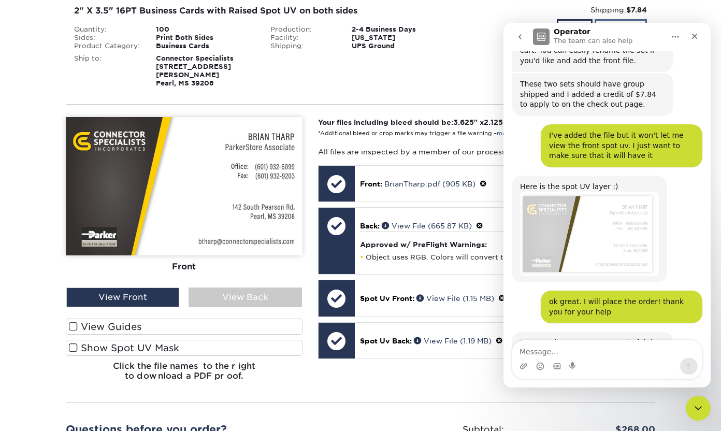
scroll to position [641, 0]
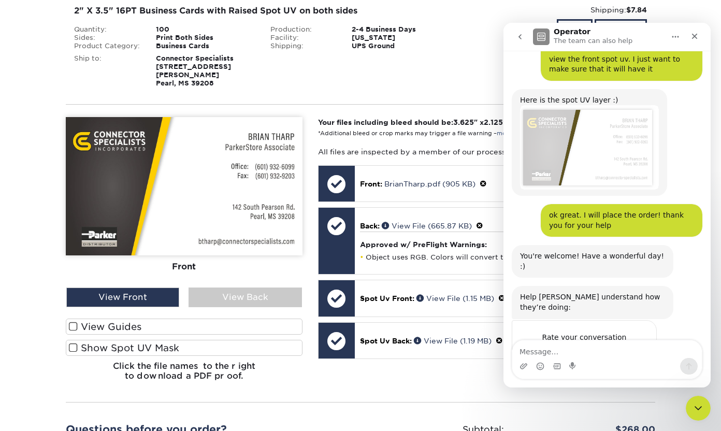
click at [646, 321] on div "Rate your conversation Terrible Bad OK Great Amazing" at bounding box center [584, 349] width 144 height 57
click at [633, 349] on span "Amazing" at bounding box center [633, 358] width 19 height 19
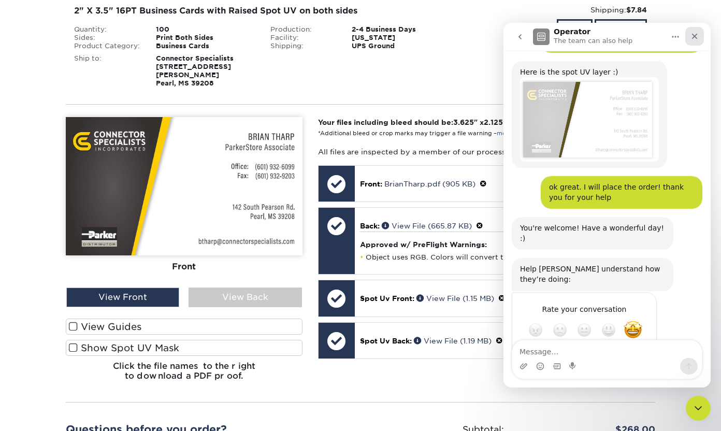
click at [697, 37] on icon "Close" at bounding box center [695, 36] width 8 height 8
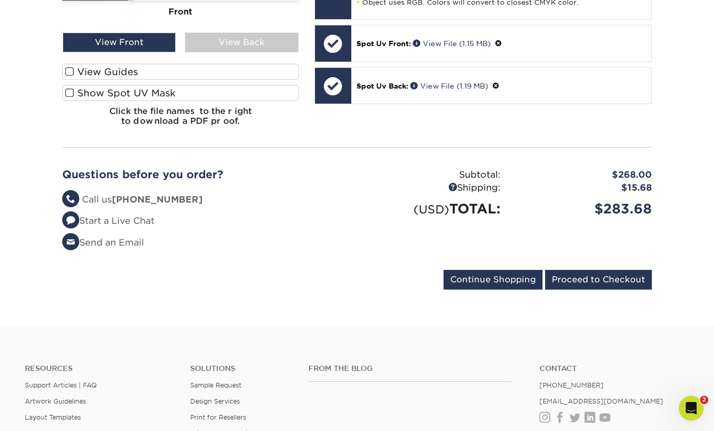
scroll to position [980, 0]
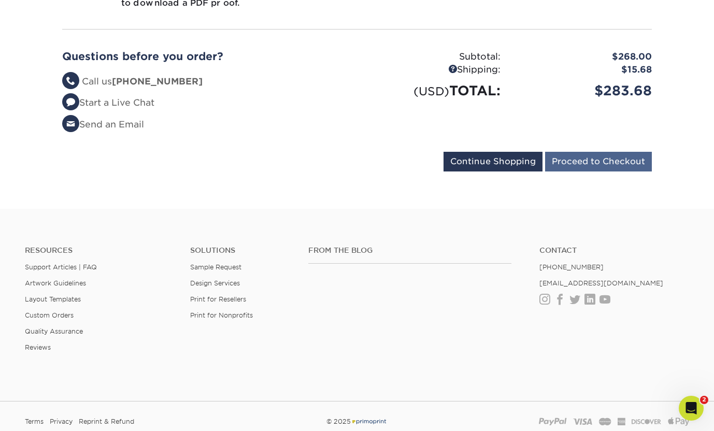
click at [602, 152] on input "Proceed to Checkout" at bounding box center [598, 162] width 107 height 20
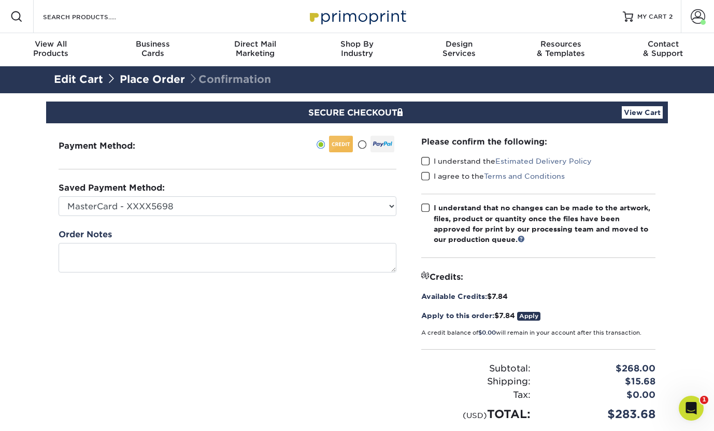
click at [434, 155] on div "Please confirm the following: I understand the Estimated Delivery Policy I agre…" at bounding box center [538, 279] width 234 height 287
click at [426, 174] on span at bounding box center [425, 177] width 9 height 10
click at [0, 0] on input "I agree to the Terms and Conditions" at bounding box center [0, 0] width 0 height 0
click at [426, 167] on div "I understand the Estimated Delivery Policy" at bounding box center [538, 163] width 234 height 15
drag, startPoint x: 424, startPoint y: 158, endPoint x: 423, endPoint y: 182, distance: 23.9
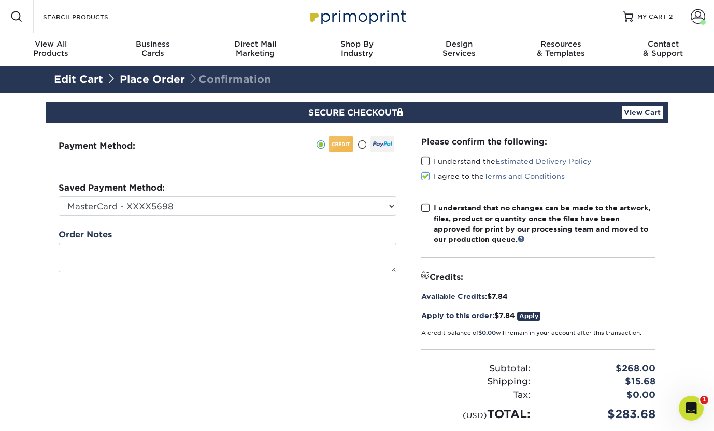
click at [424, 158] on span at bounding box center [425, 161] width 9 height 10
click at [0, 0] on input "I understand the Estimated Delivery Policy" at bounding box center [0, 0] width 0 height 0
click at [422, 209] on span at bounding box center [425, 208] width 9 height 10
click at [0, 0] on input "I understand that no changes can be made to the artwork, files, product or quan…" at bounding box center [0, 0] width 0 height 0
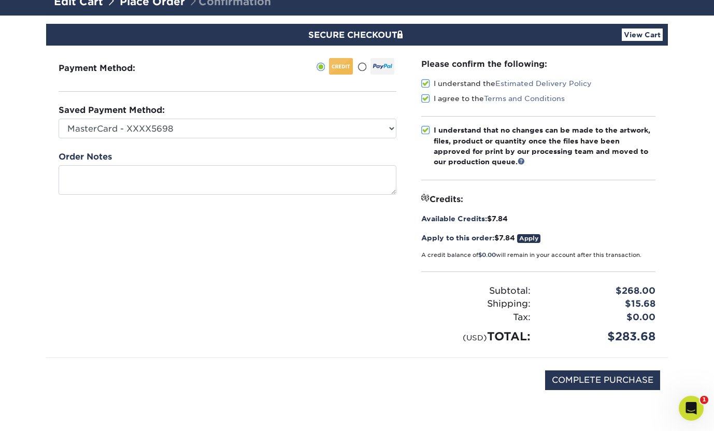
scroll to position [154, 0]
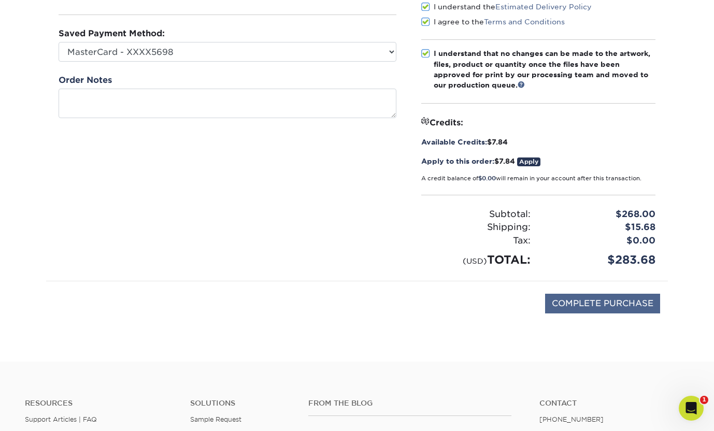
click at [578, 297] on input "COMPLETE PURCHASE" at bounding box center [602, 304] width 115 height 20
type input "PROCESSING, PLEASE WAIT..."
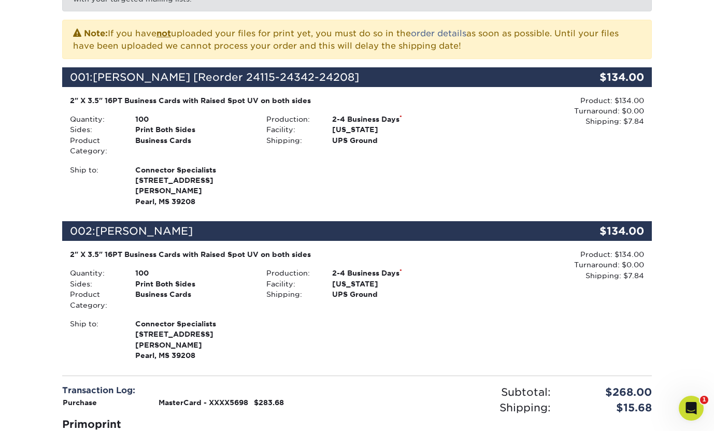
scroll to position [219, 0]
